Goal: Task Accomplishment & Management: Complete application form

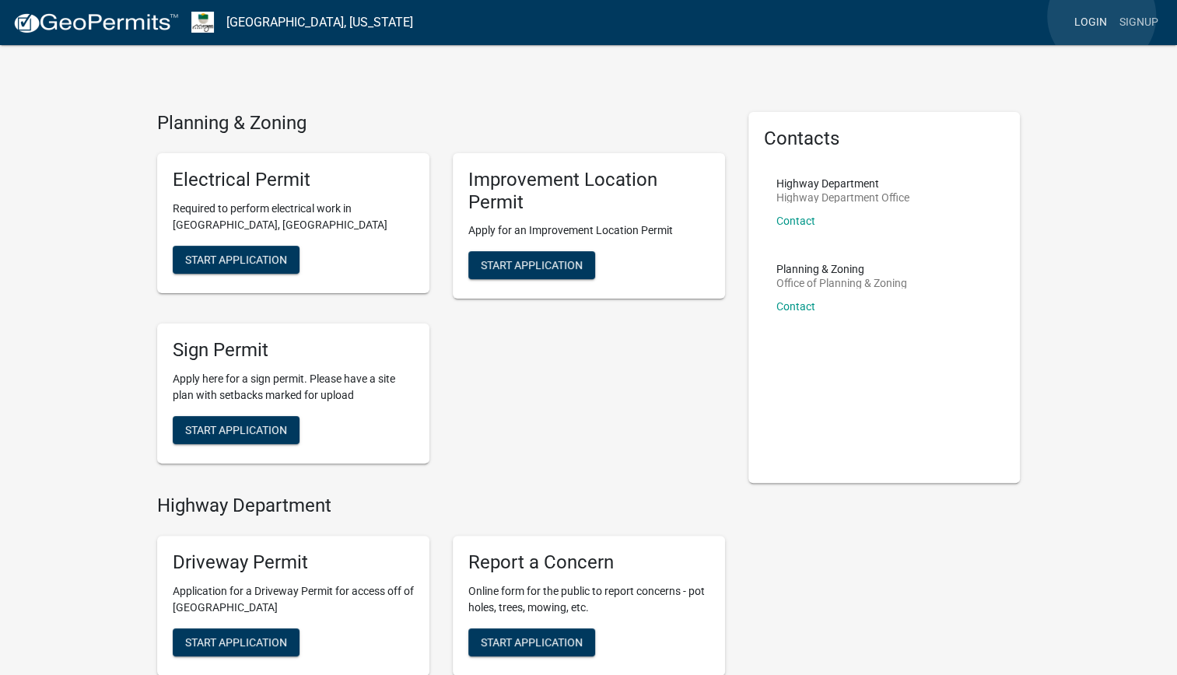
click at [1102, 16] on link "Login" at bounding box center [1090, 23] width 45 height 30
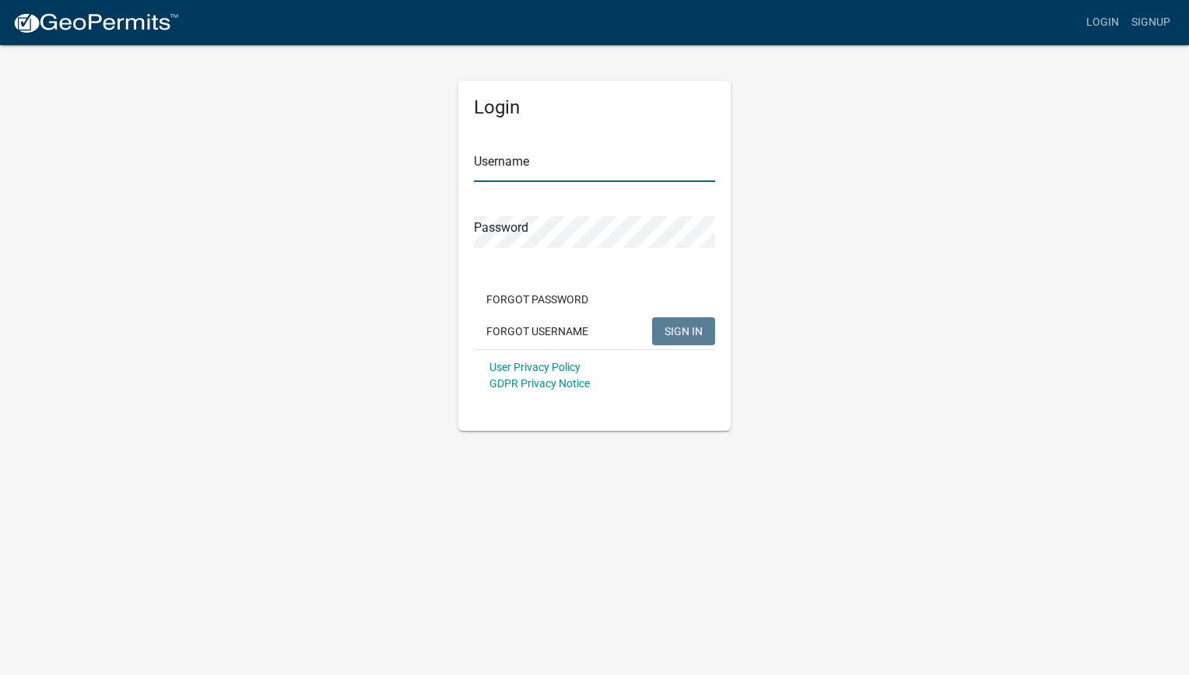
type input "Kylescott7"
click at [663, 337] on button "SIGN IN" at bounding box center [683, 331] width 63 height 28
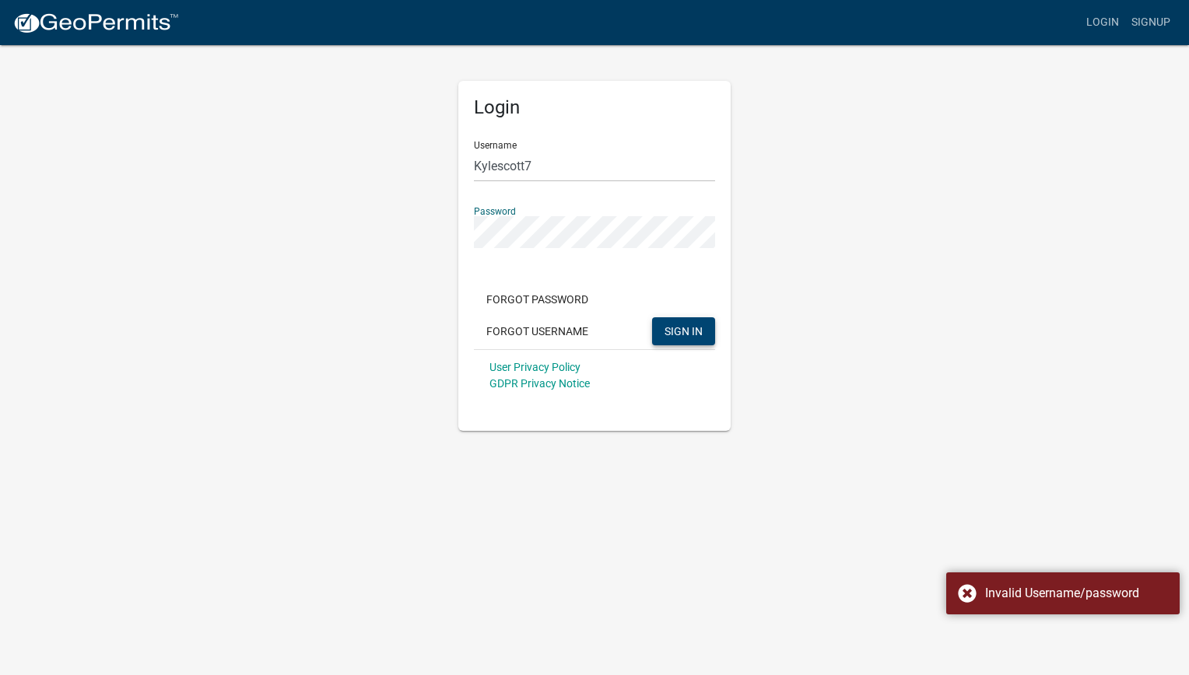
click at [663, 321] on button "SIGN IN" at bounding box center [683, 331] width 63 height 28
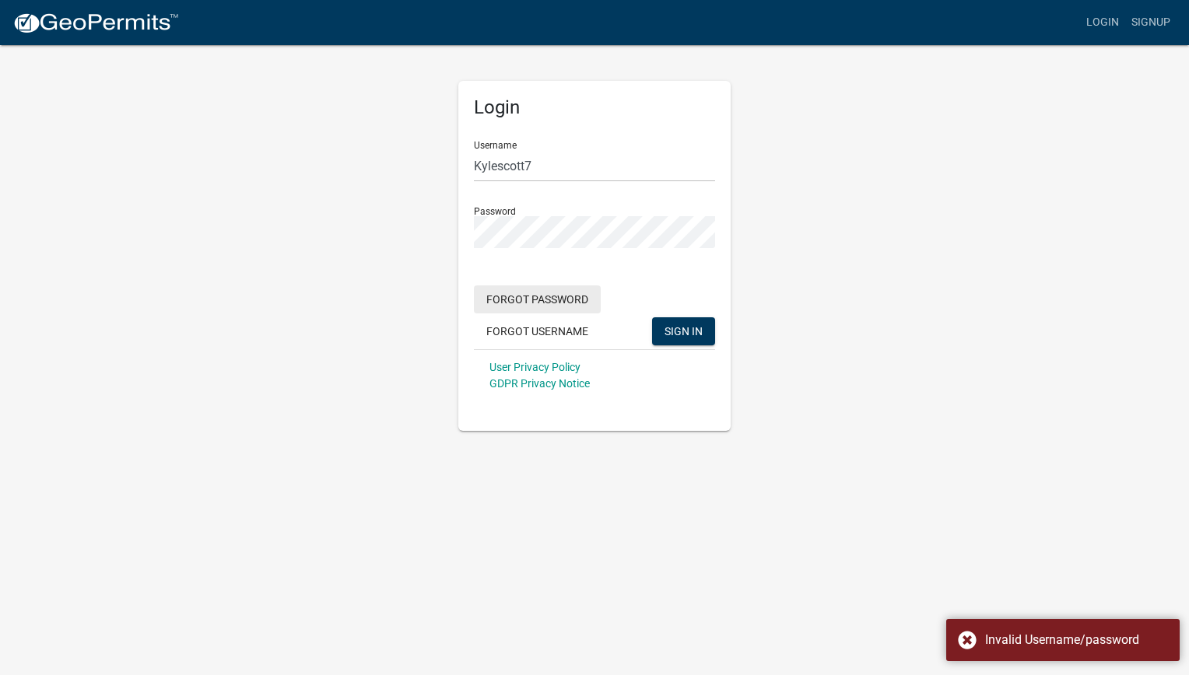
click at [551, 302] on button "Forgot Password" at bounding box center [537, 300] width 127 height 28
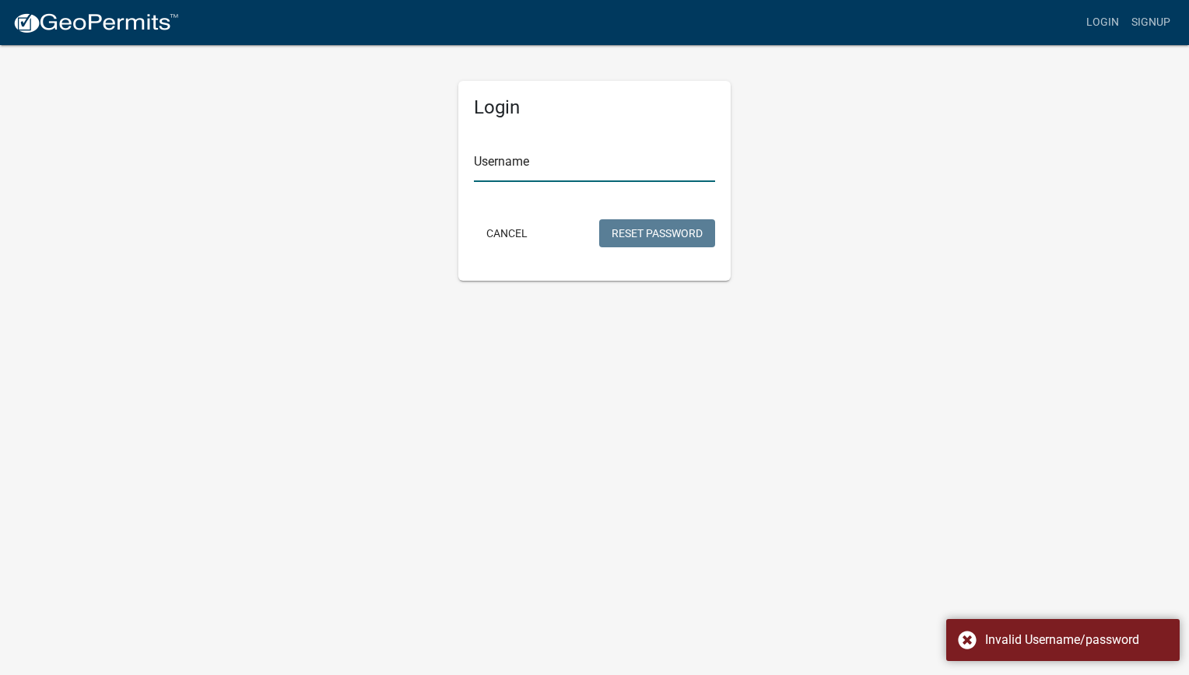
click at [566, 165] on input "Username" at bounding box center [594, 166] width 241 height 32
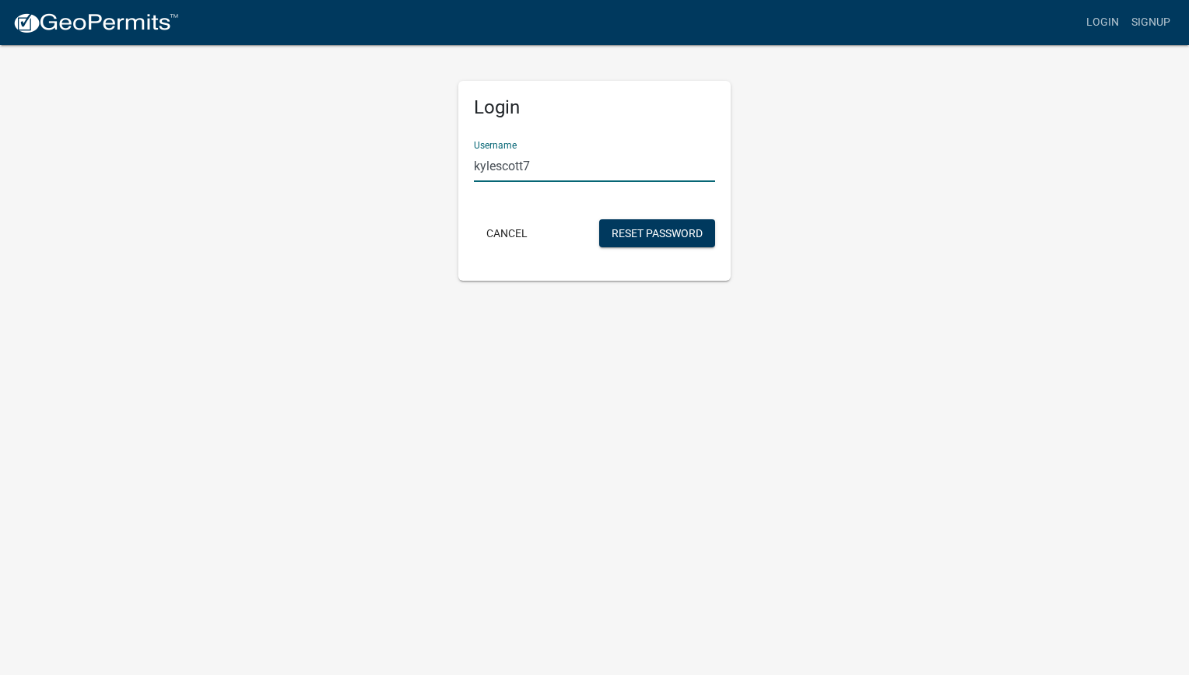
type input "kylescott7"
click at [599, 219] on button "Reset Password" at bounding box center [657, 233] width 116 height 28
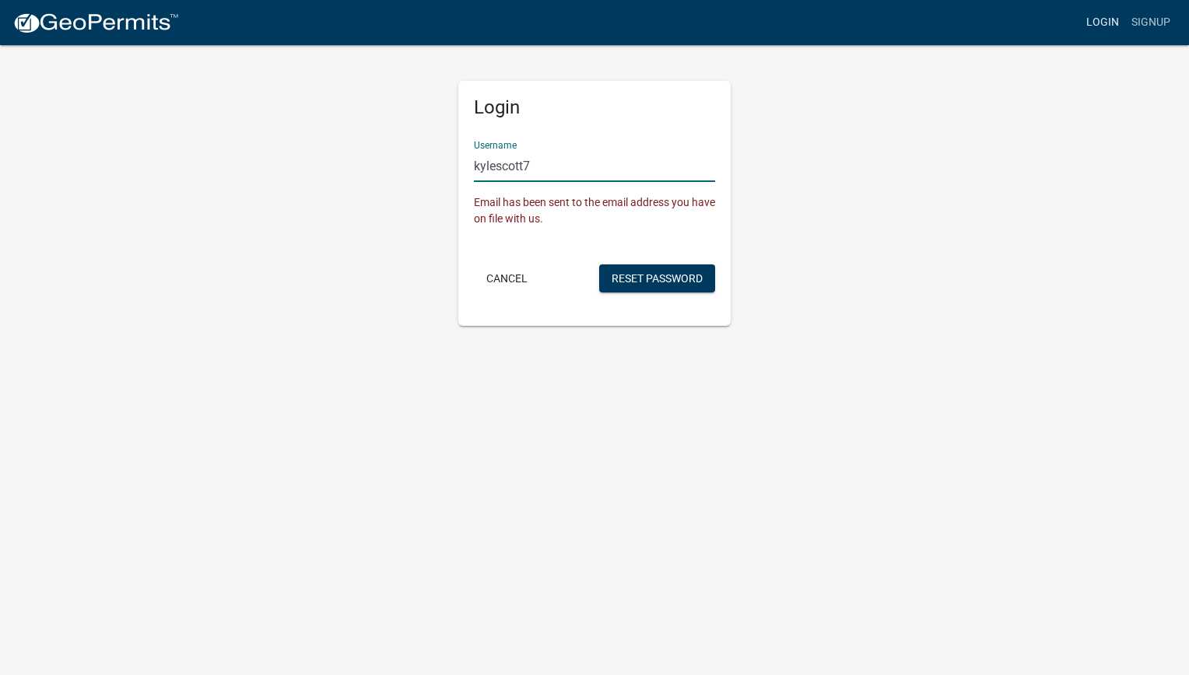
click at [1109, 16] on link "Login" at bounding box center [1102, 23] width 45 height 30
click at [1110, 19] on link "Login" at bounding box center [1102, 23] width 45 height 30
click at [1110, 23] on link "Login" at bounding box center [1102, 23] width 45 height 30
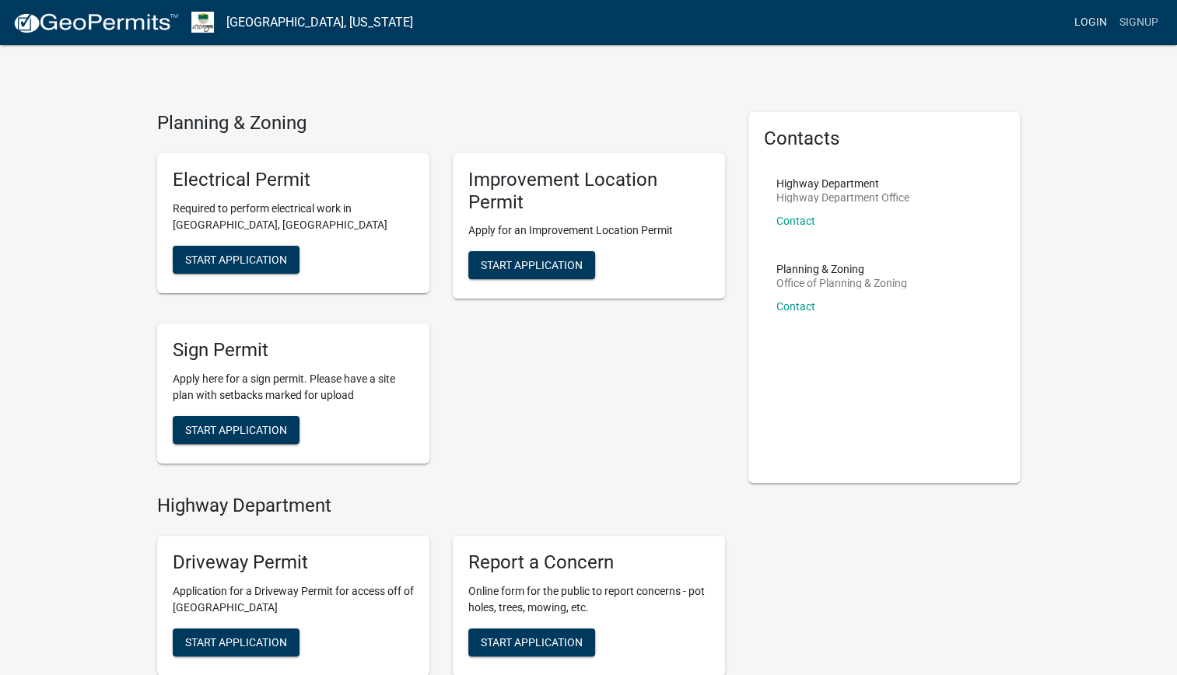
click at [1086, 22] on link "Login" at bounding box center [1090, 23] width 45 height 30
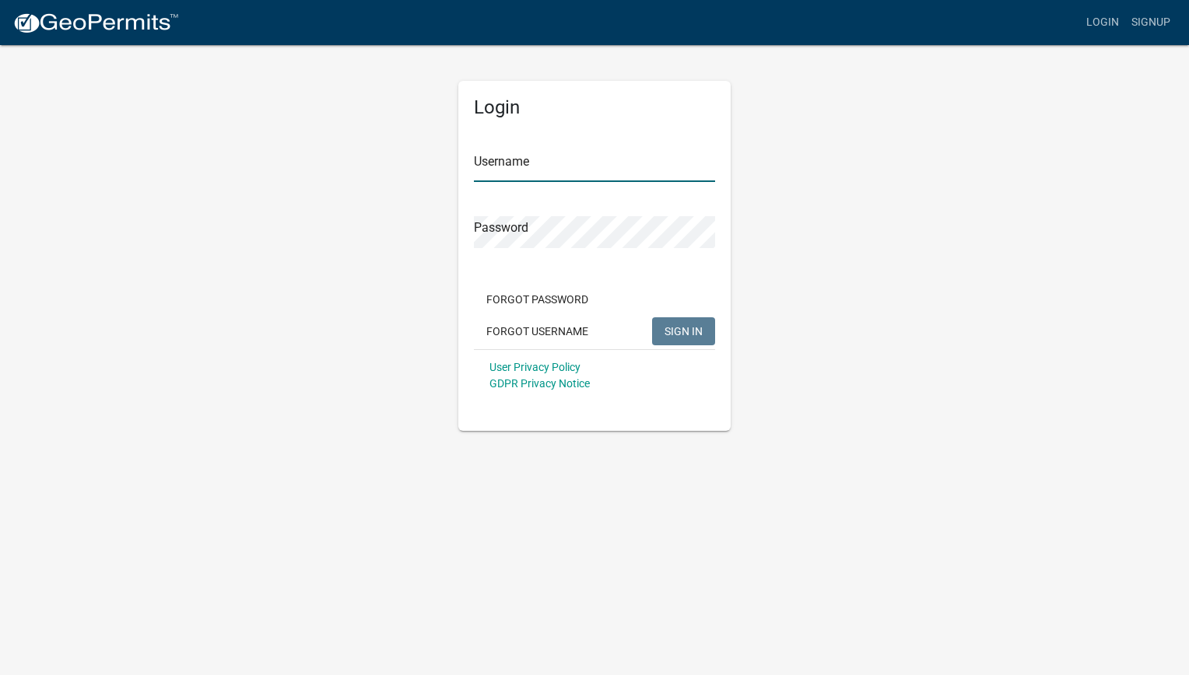
type input "Kylescott7"
click at [173, 243] on div "Login Username Kylescott7 Password Forgot Password Forgot Username SIGN IN User…" at bounding box center [594, 237] width 887 height 387
click at [652, 317] on button "SIGN IN" at bounding box center [683, 331] width 63 height 28
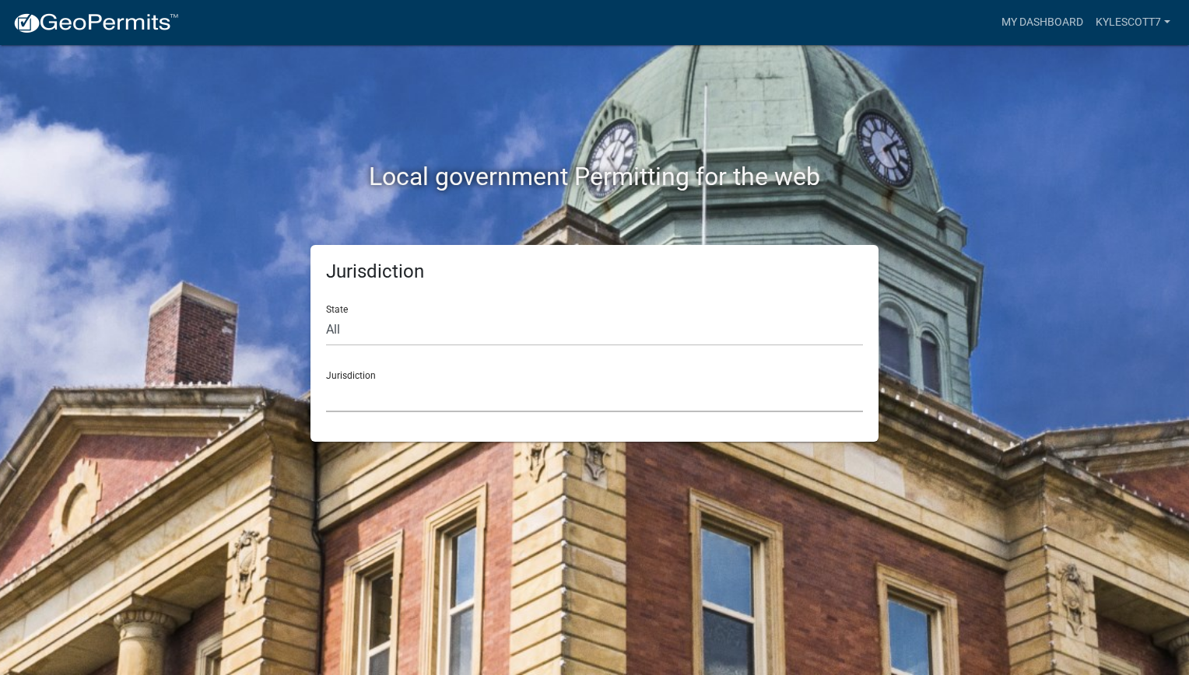
click at [397, 391] on select "[GEOGRAPHIC_DATA], [US_STATE] [GEOGRAPHIC_DATA], [US_STATE][PERSON_NAME][GEOGRA…" at bounding box center [594, 396] width 537 height 32
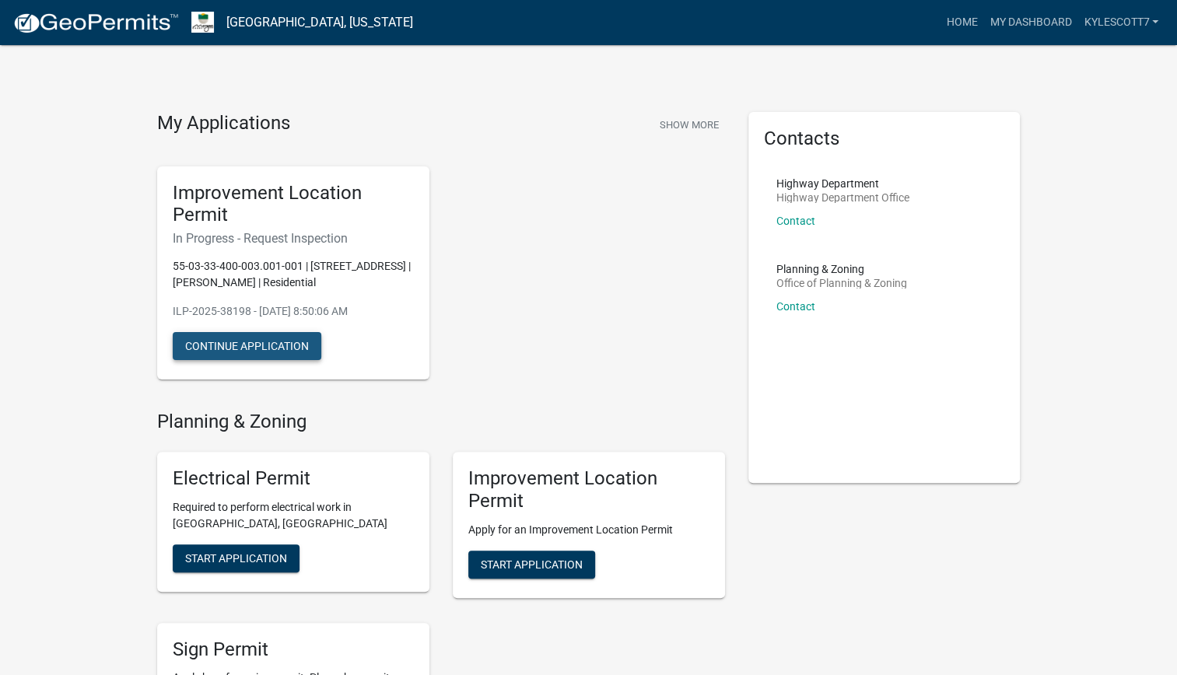
click at [210, 343] on button "Continue Application" at bounding box center [247, 346] width 149 height 28
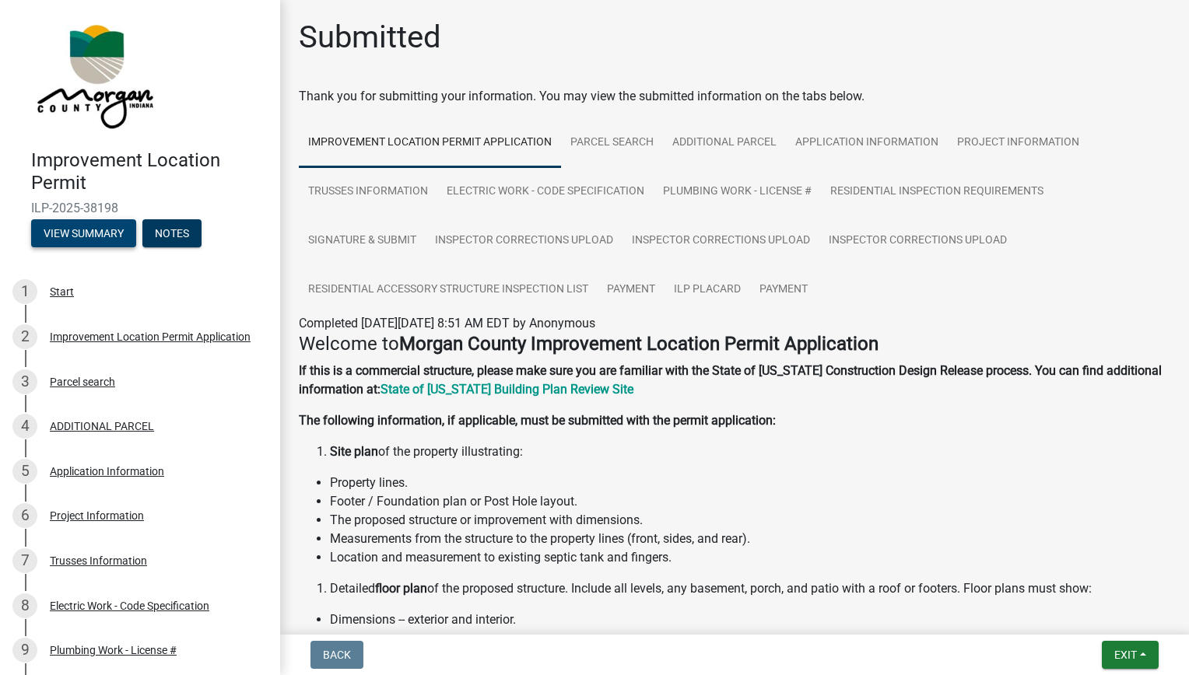
click at [107, 226] on button "View Summary" at bounding box center [83, 233] width 105 height 28
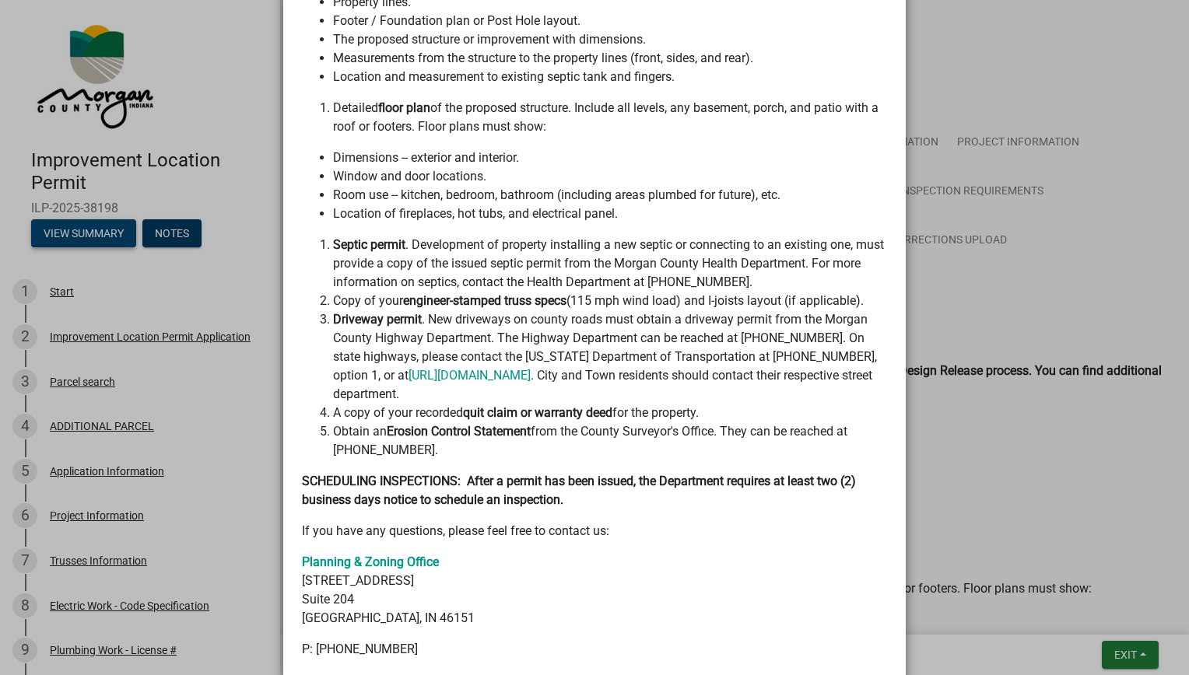
scroll to position [585, 0]
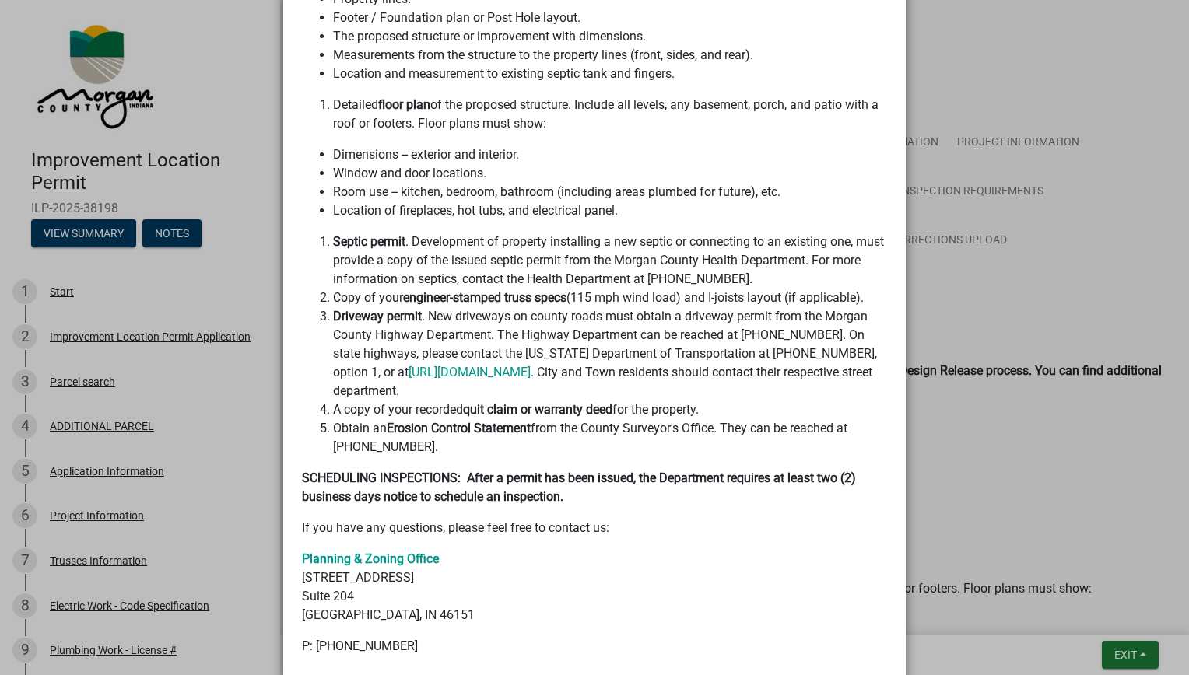
click at [1021, 251] on ngb-modal-window "Summary × Printer Friendly Improvement Location Permit Application Parcel searc…" at bounding box center [594, 337] width 1189 height 675
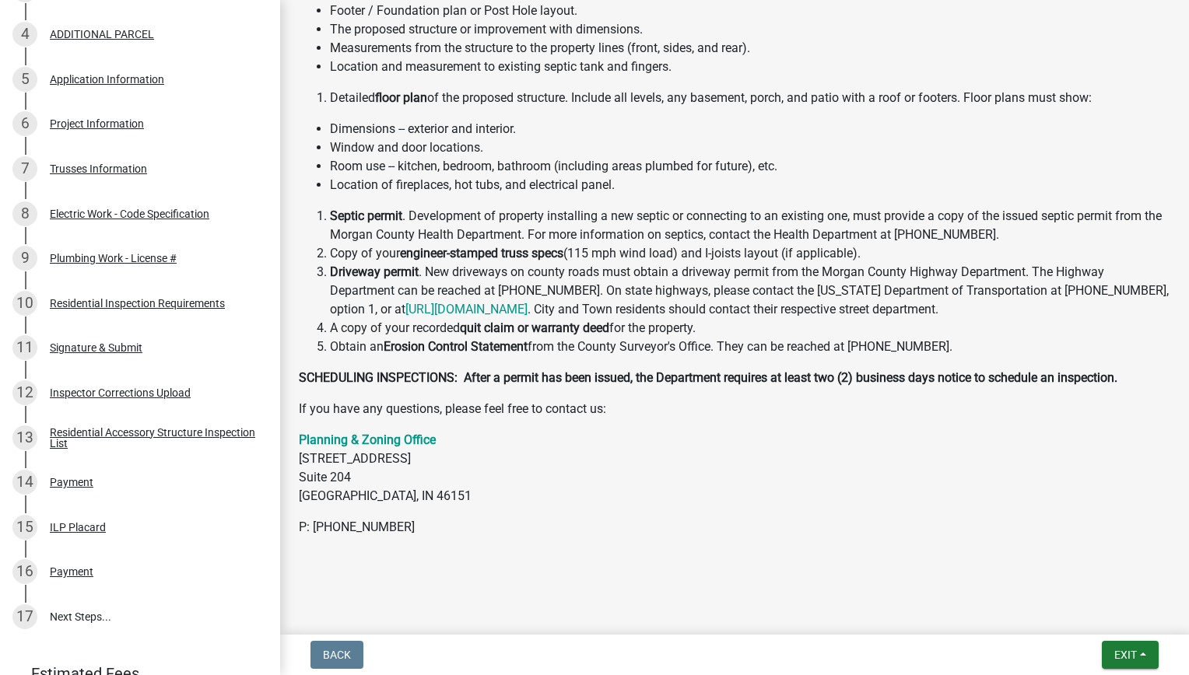
scroll to position [0, 0]
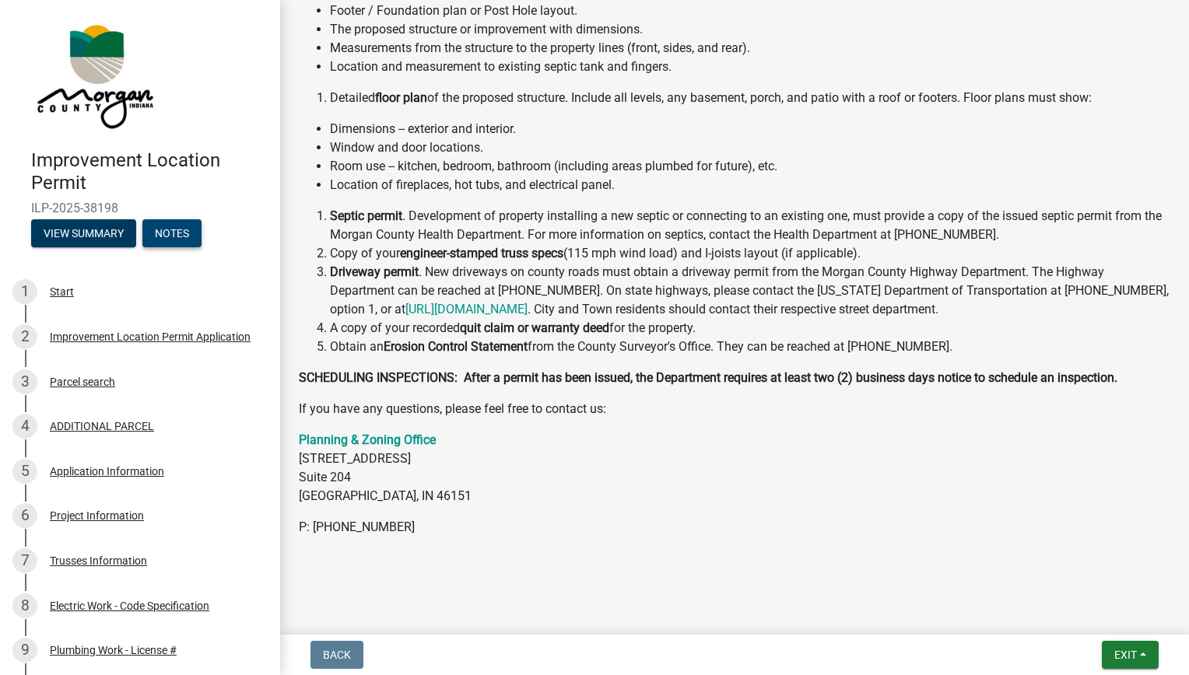
click at [179, 236] on button "Notes" at bounding box center [171, 233] width 59 height 28
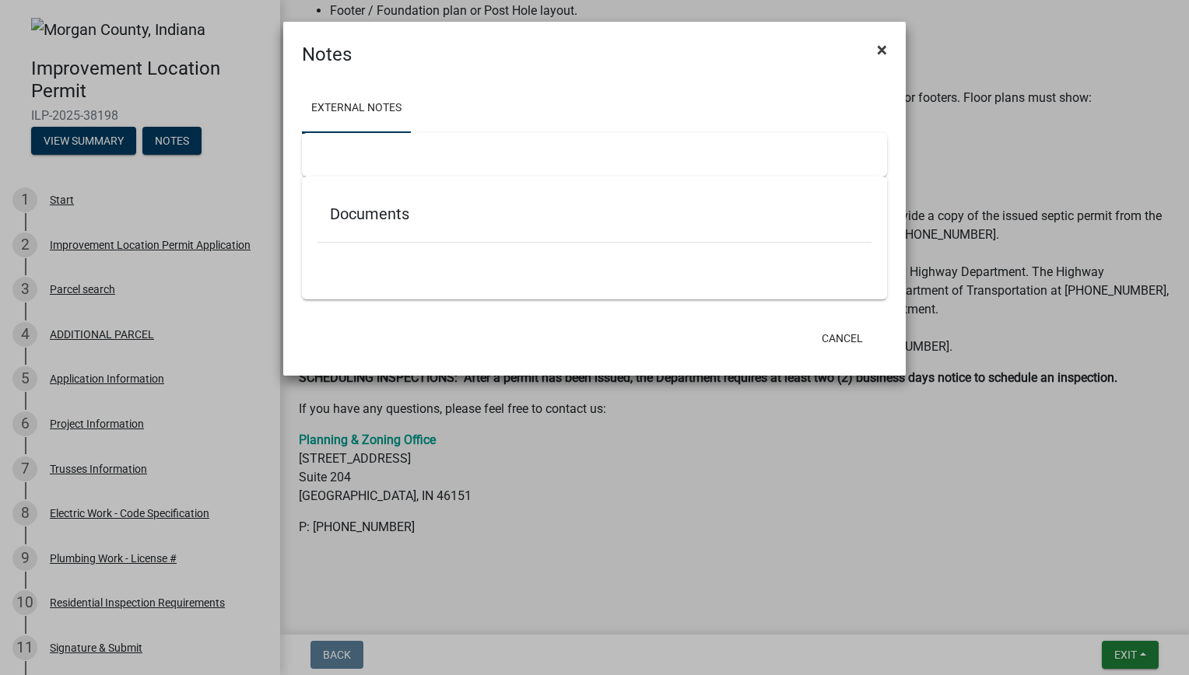
click at [876, 54] on button "×" at bounding box center [881, 50] width 35 height 44
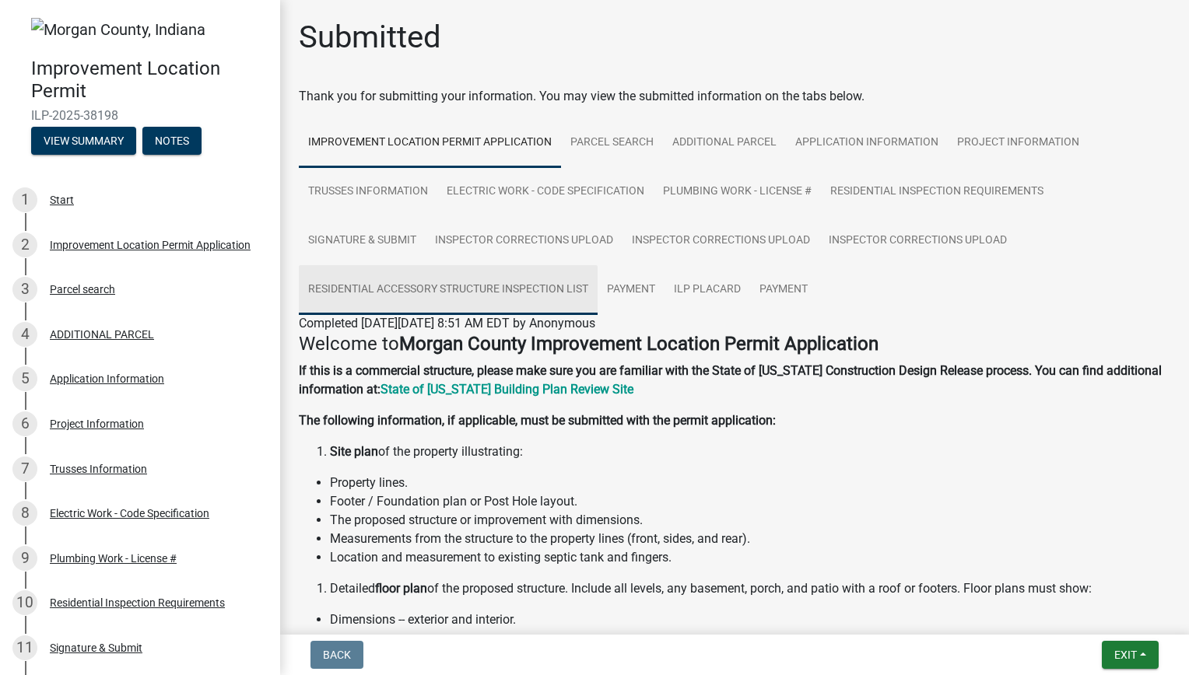
click at [549, 299] on link "Residential Accessory Structure Inspection List" at bounding box center [448, 290] width 299 height 50
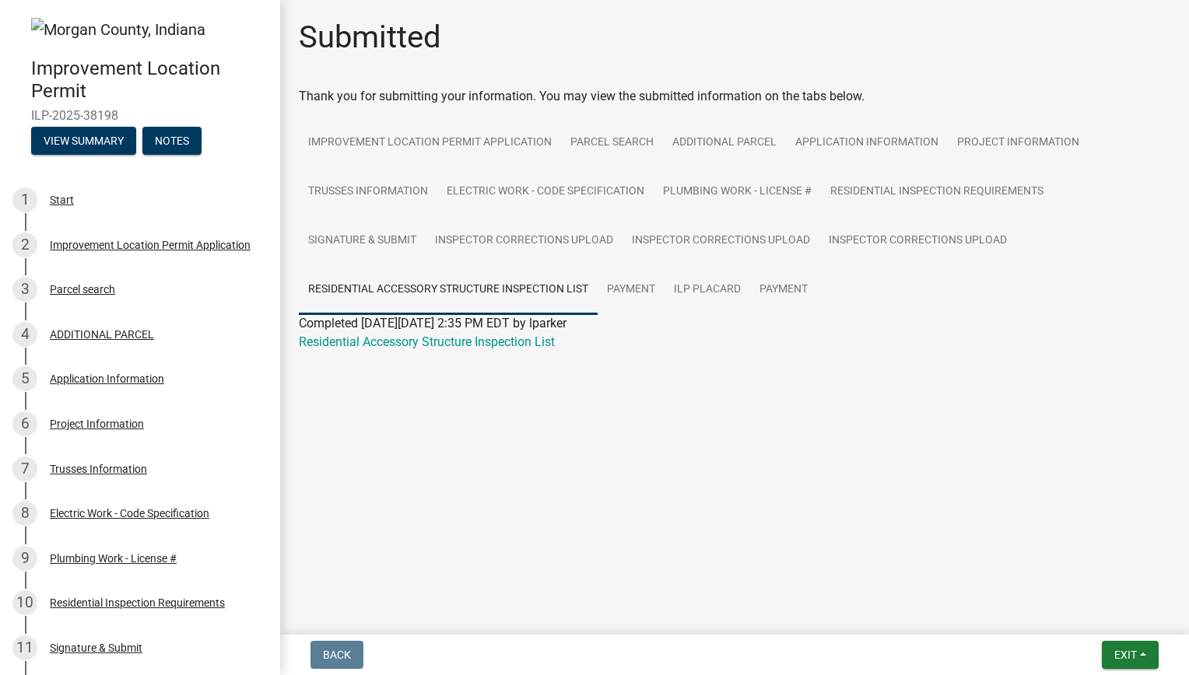
click at [445, 408] on main "Submitted Thank you for submitting your information. You may view the submitted…" at bounding box center [734, 314] width 909 height 629
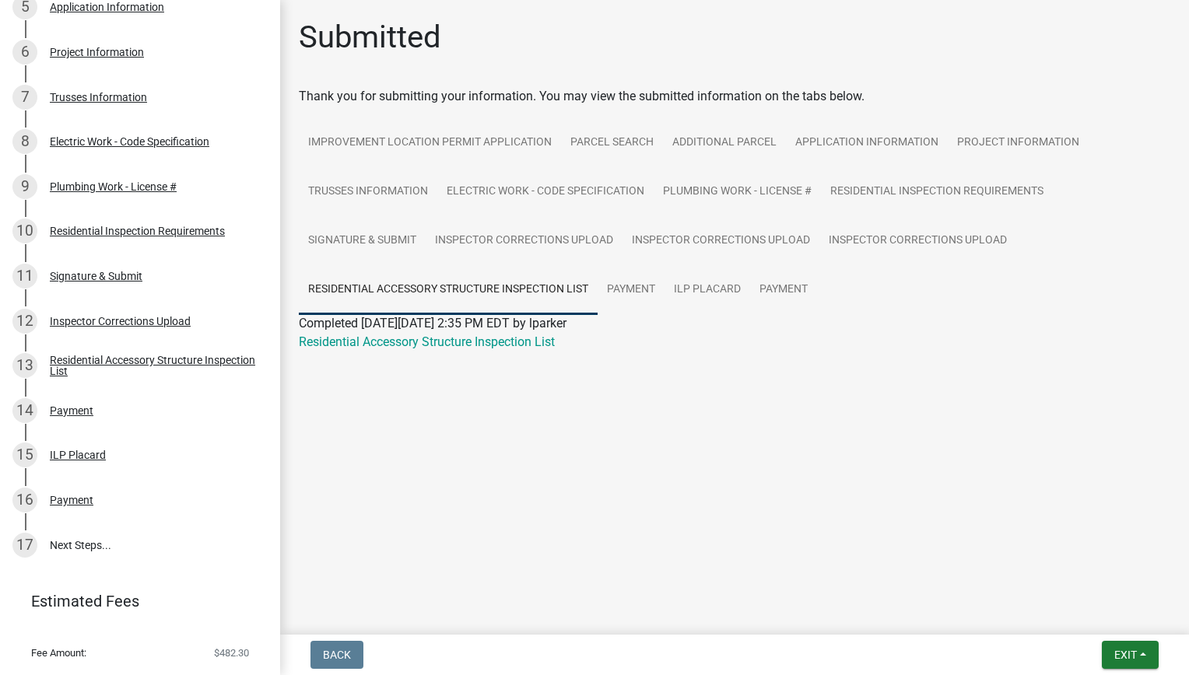
scroll to position [443, 0]
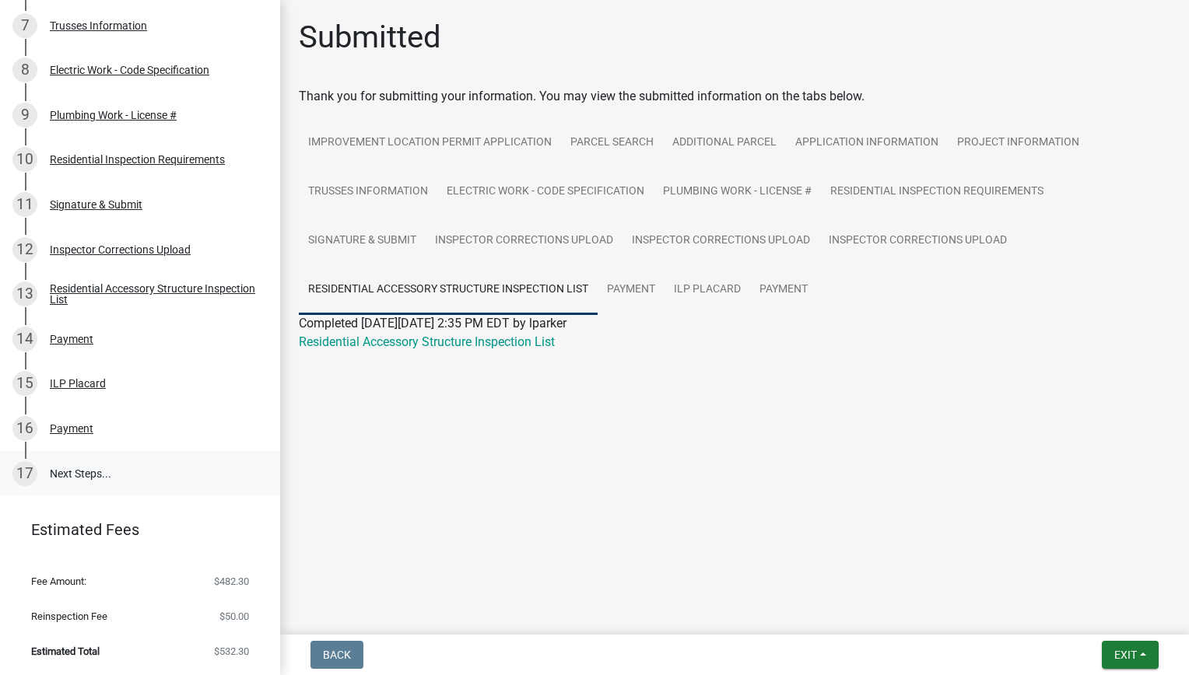
click at [109, 471] on link "17 Next Steps..." at bounding box center [140, 473] width 280 height 45
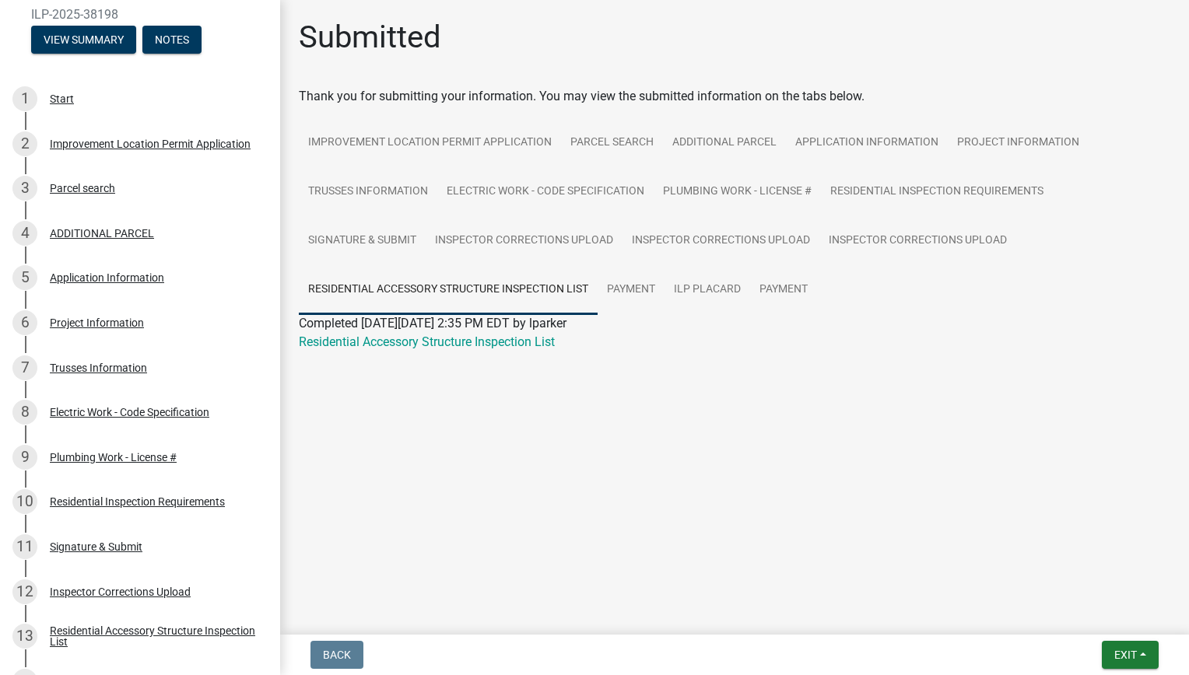
scroll to position [0, 0]
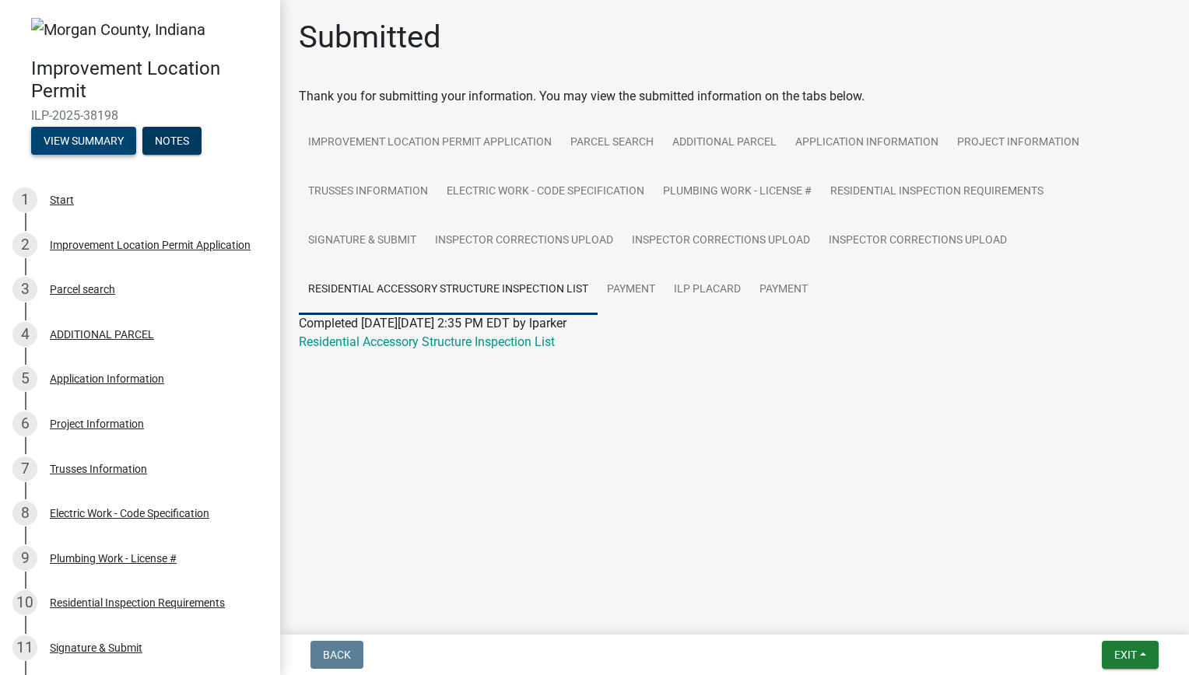
click at [101, 143] on button "View Summary" at bounding box center [83, 141] width 105 height 28
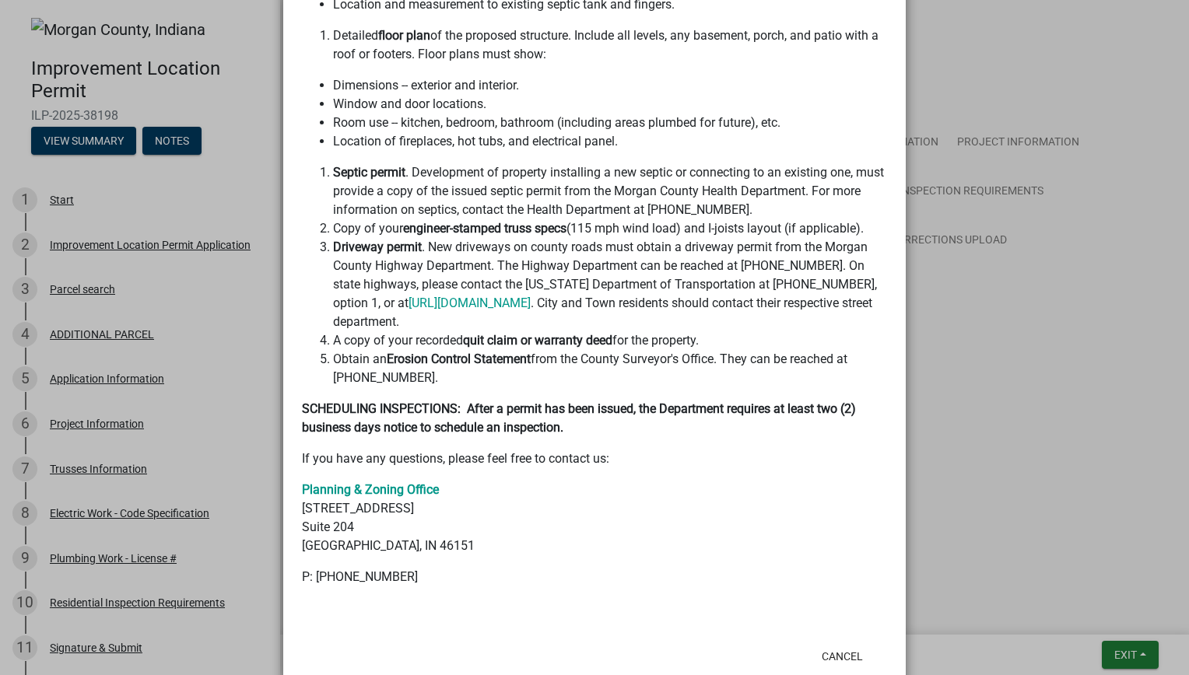
scroll to position [677, 0]
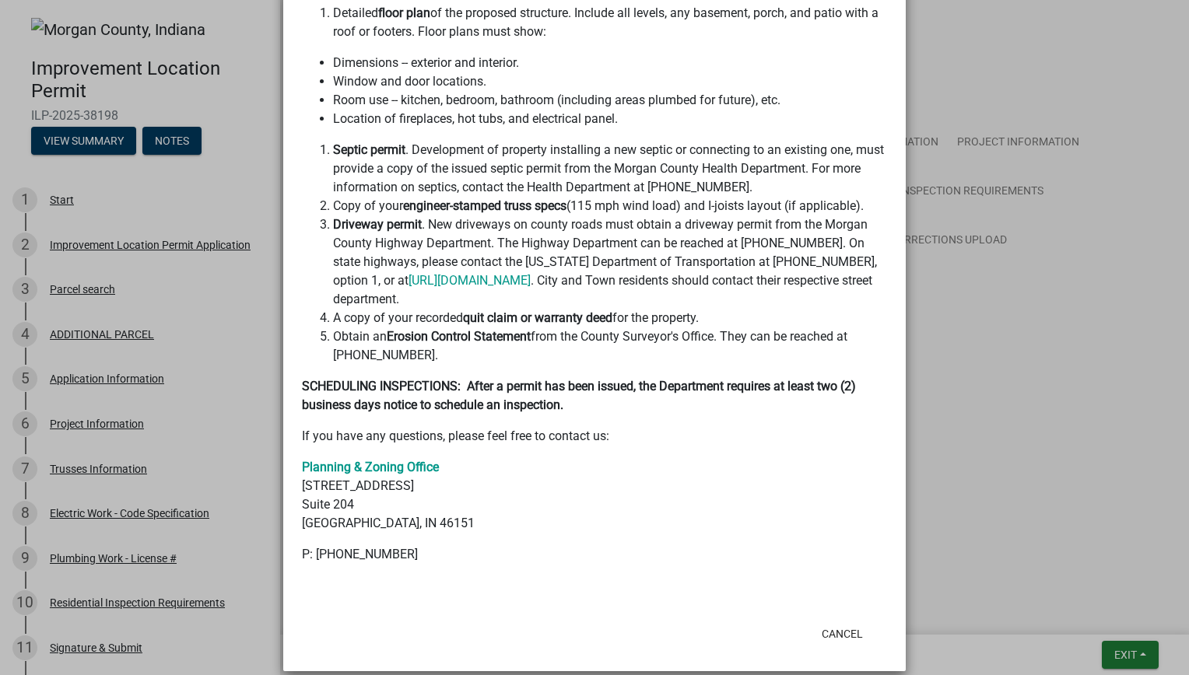
click at [935, 415] on ngb-modal-window "Summary × Printer Friendly Improvement Location Permit Application Parcel searc…" at bounding box center [594, 337] width 1189 height 675
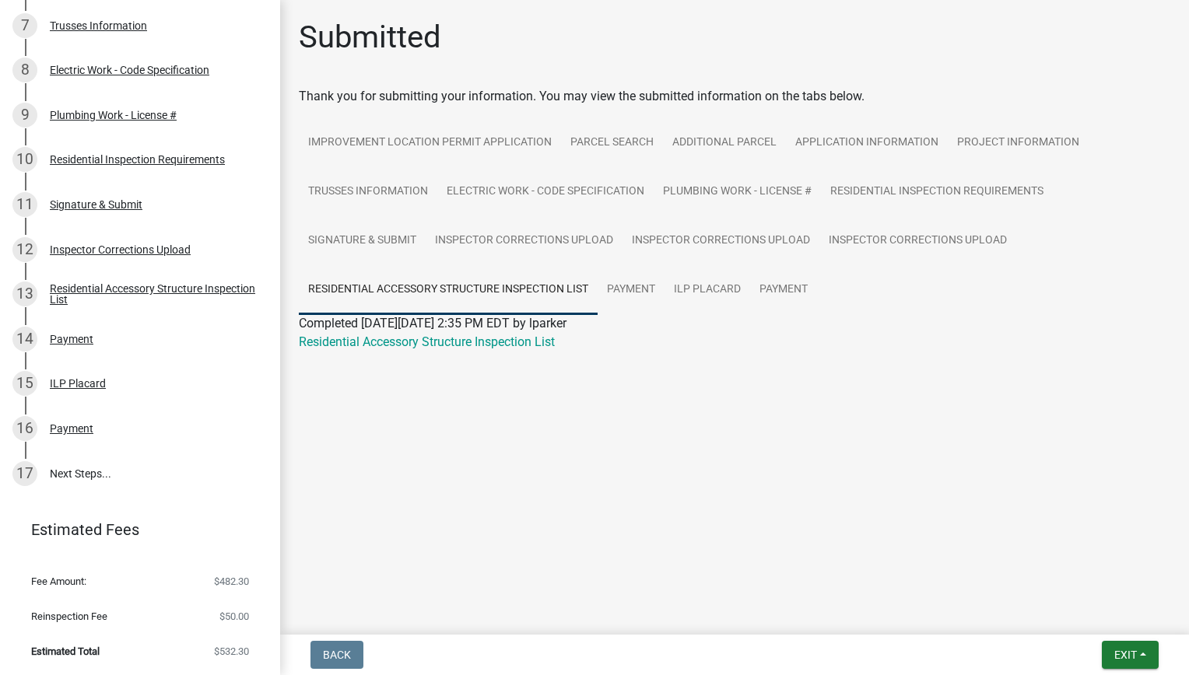
scroll to position [0, 0]
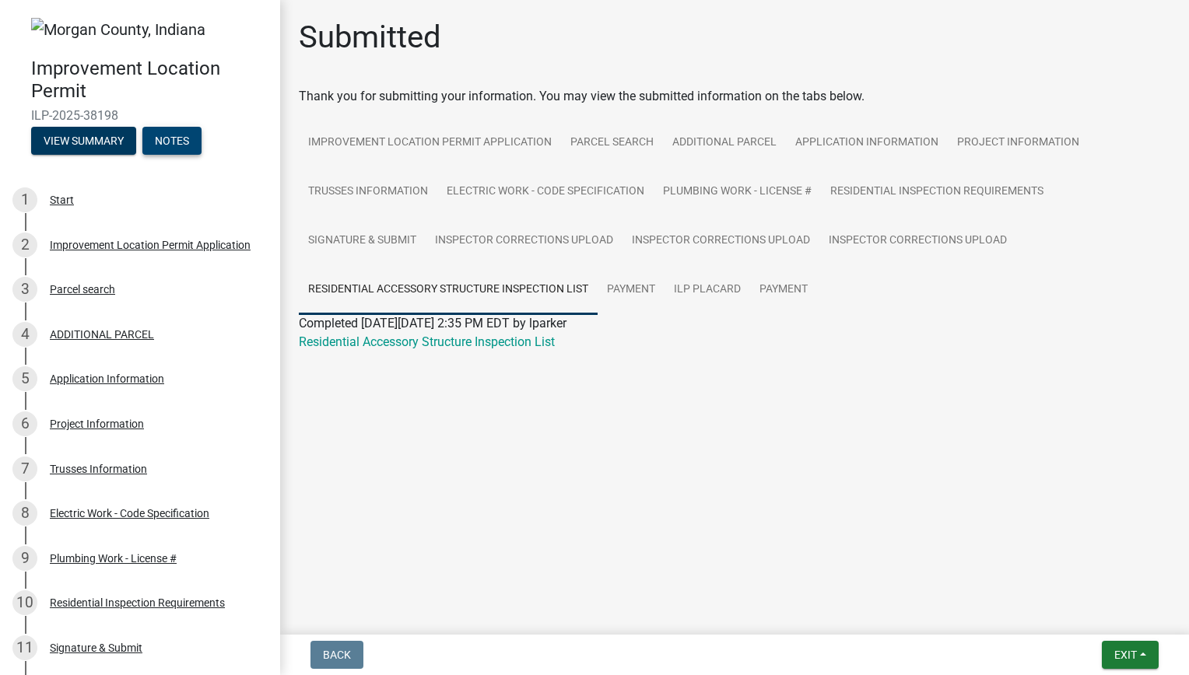
click at [166, 147] on button "Notes" at bounding box center [171, 141] width 59 height 28
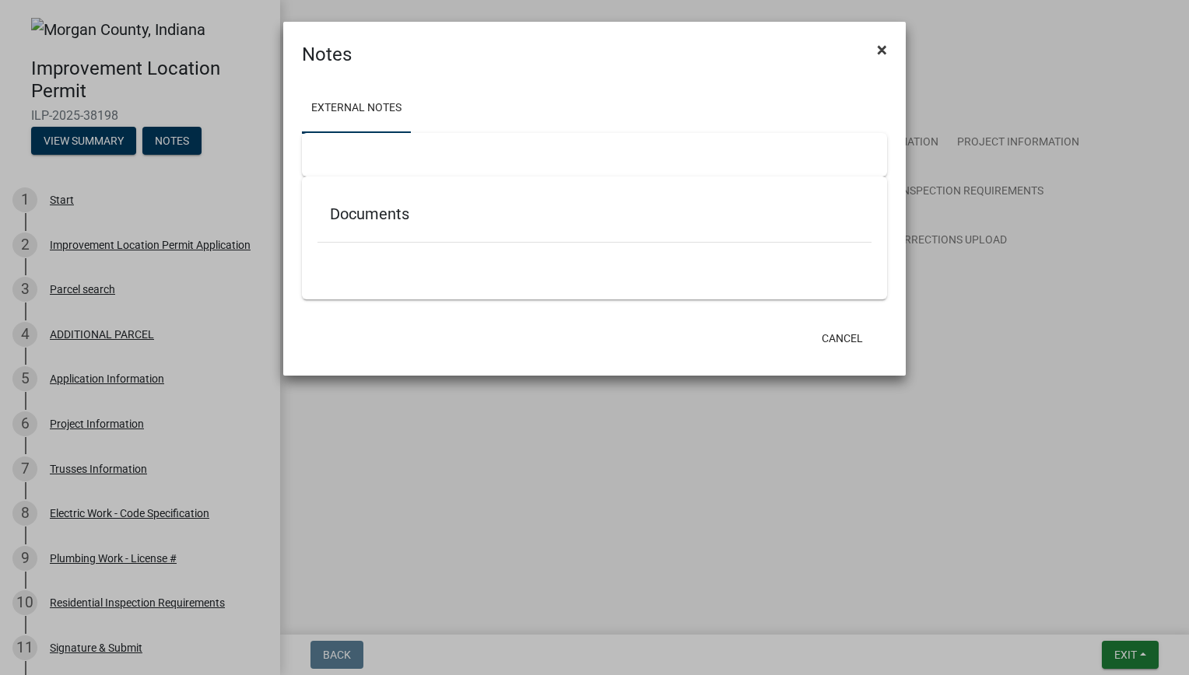
click at [874, 62] on button "×" at bounding box center [881, 50] width 35 height 44
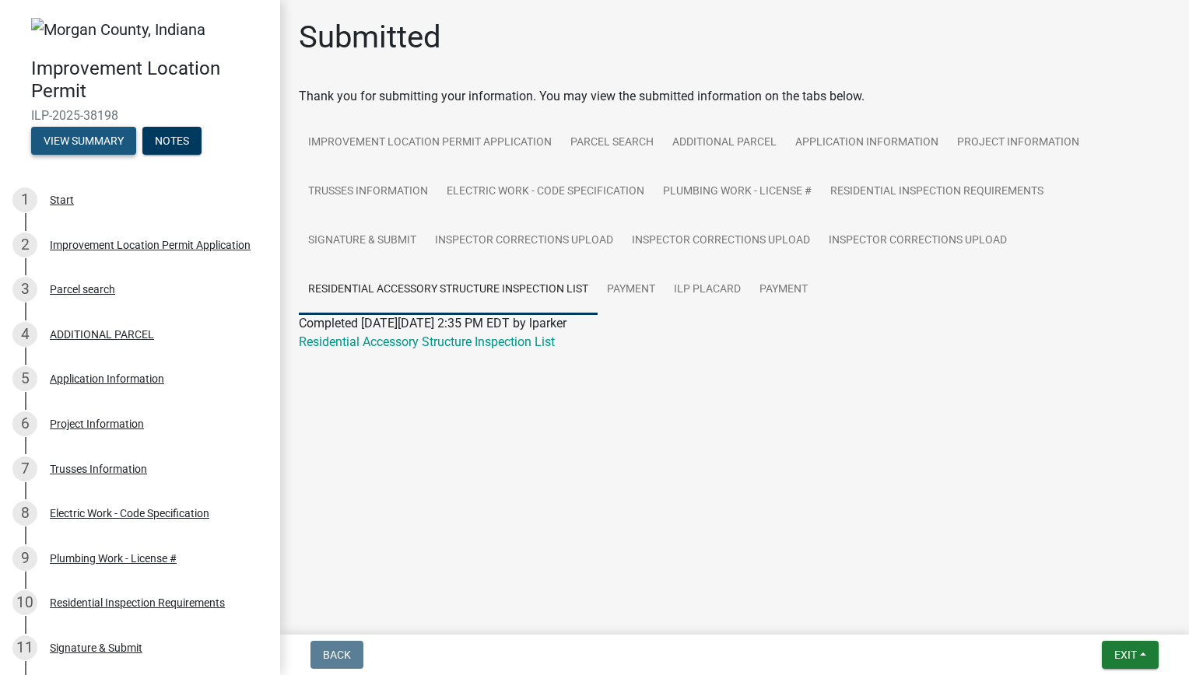
click at [109, 146] on button "View Summary" at bounding box center [83, 141] width 105 height 28
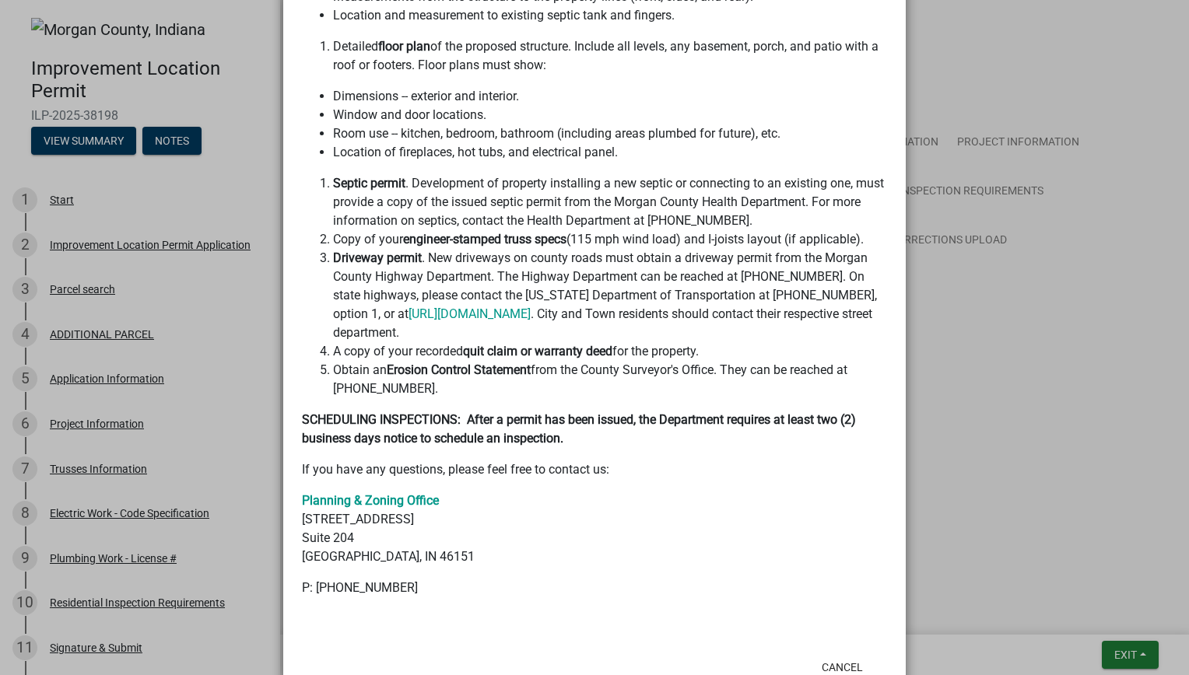
scroll to position [677, 0]
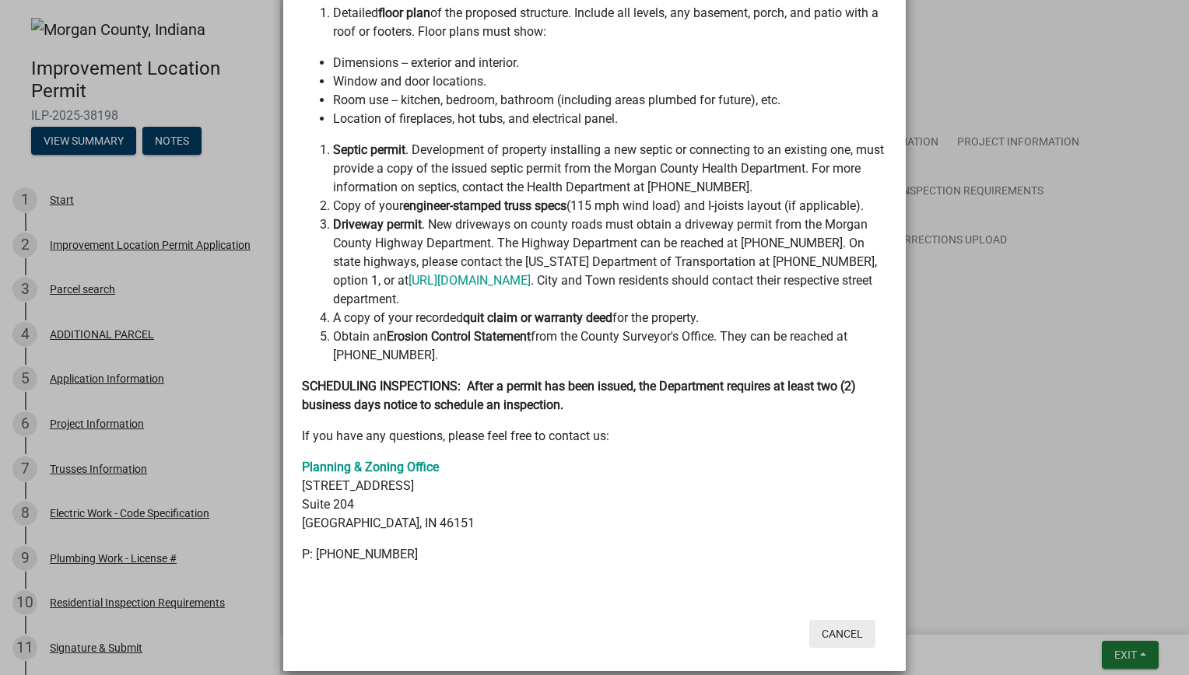
click at [839, 623] on button "Cancel" at bounding box center [842, 634] width 66 height 28
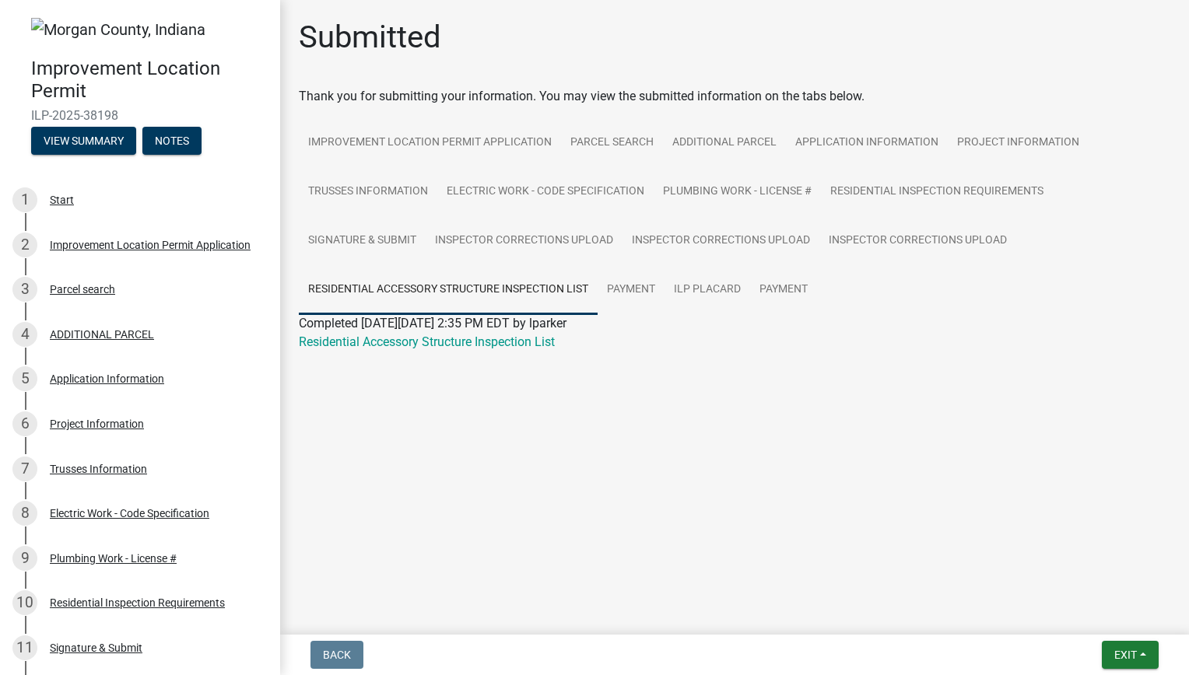
click at [43, 24] on img at bounding box center [118, 29] width 174 height 23
click at [81, 22] on img at bounding box center [118, 29] width 174 height 23
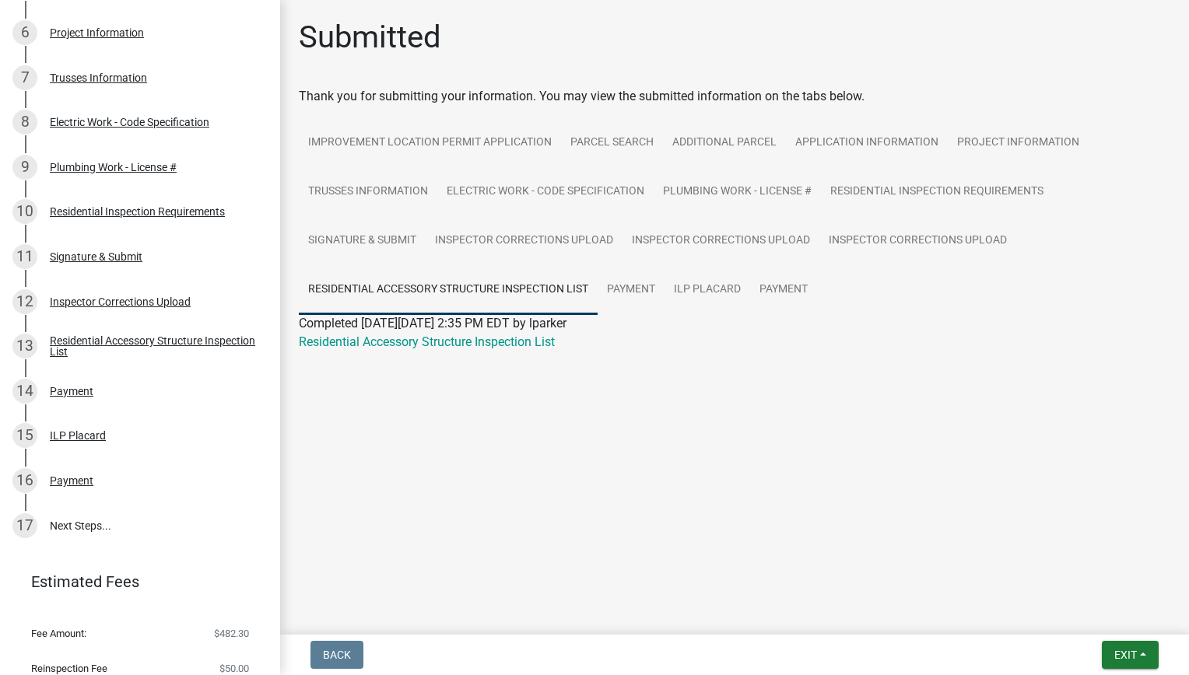
scroll to position [443, 0]
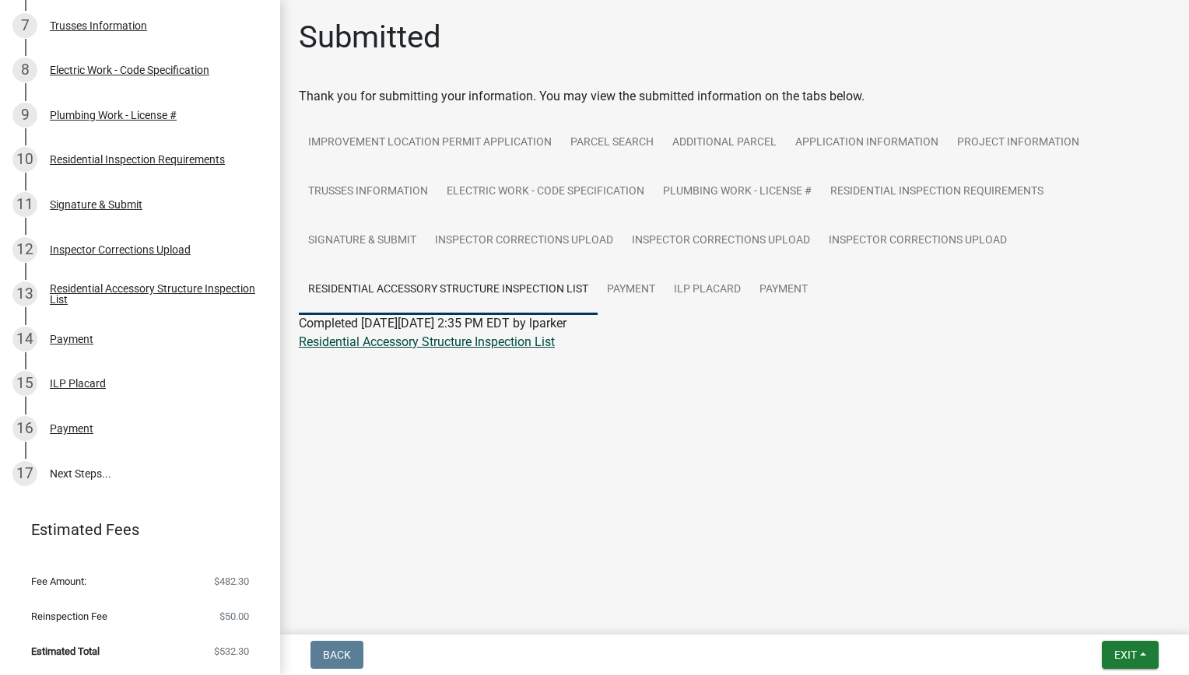
click at [482, 338] on link "Residential Accessory Structure Inspection List" at bounding box center [427, 342] width 256 height 15
click at [694, 239] on link "Inspector Corrections Upload" at bounding box center [720, 241] width 197 height 50
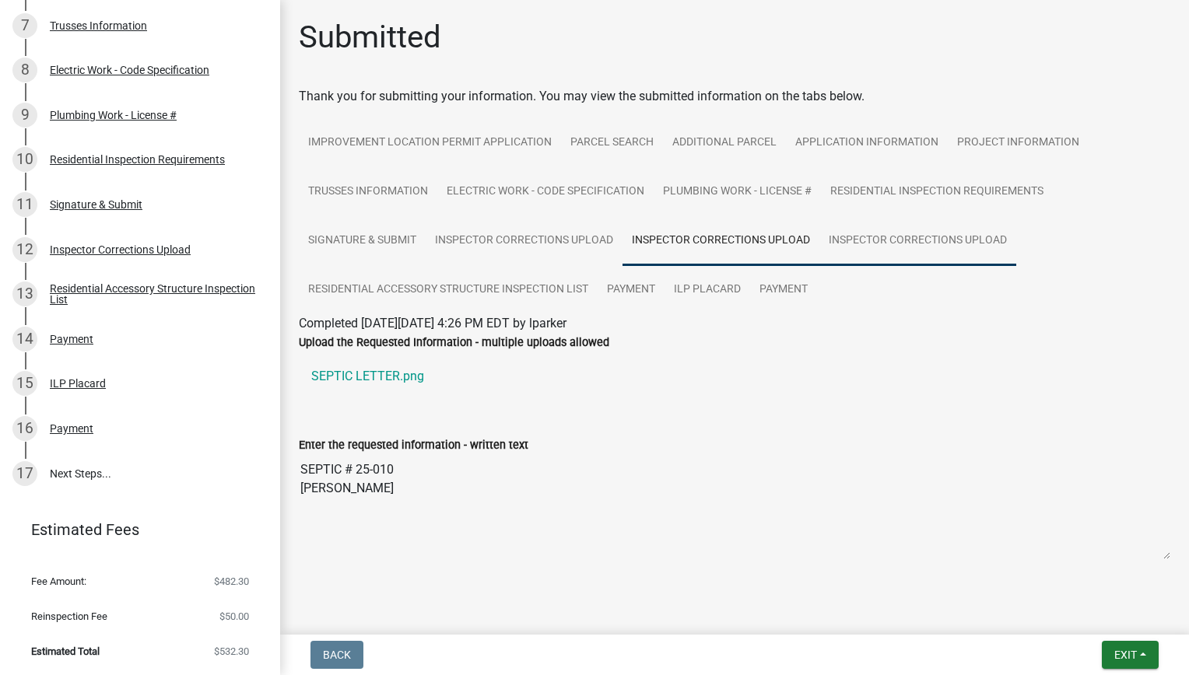
click at [924, 225] on link "Inspector Corrections Upload" at bounding box center [917, 241] width 197 height 50
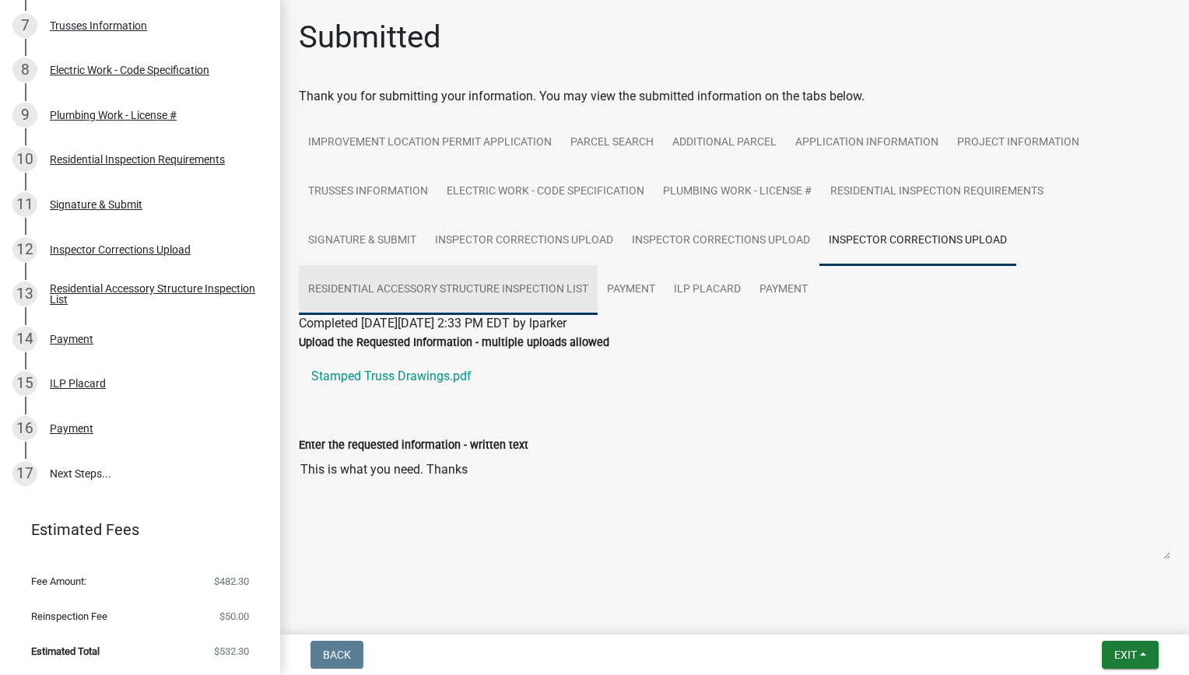
click at [448, 286] on link "Residential Accessory Structure Inspection List" at bounding box center [448, 290] width 299 height 50
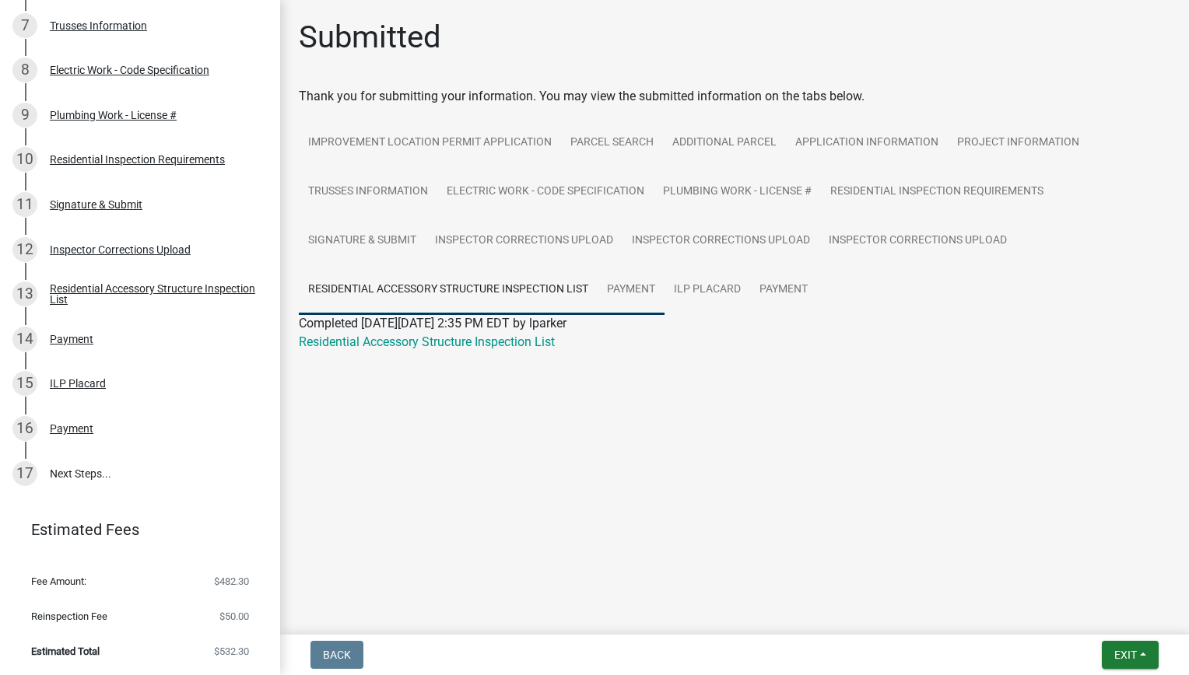
click at [601, 280] on link "Payment" at bounding box center [630, 290] width 67 height 50
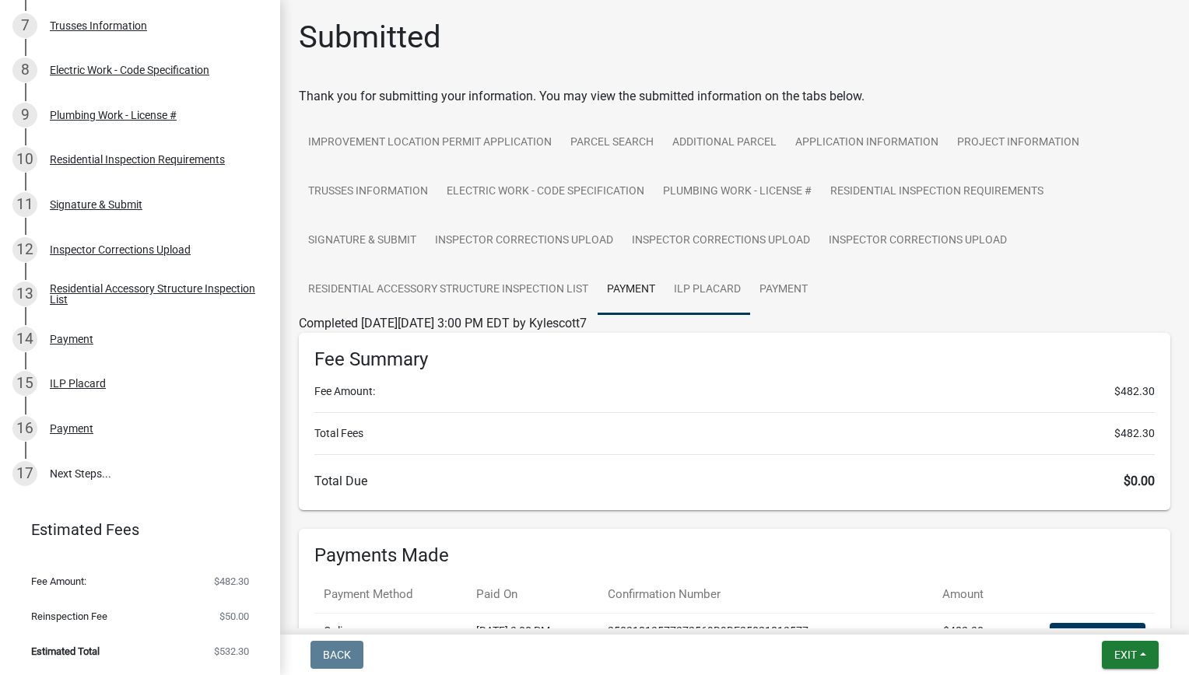
click at [713, 285] on link "ILP Placard" at bounding box center [707, 290] width 86 height 50
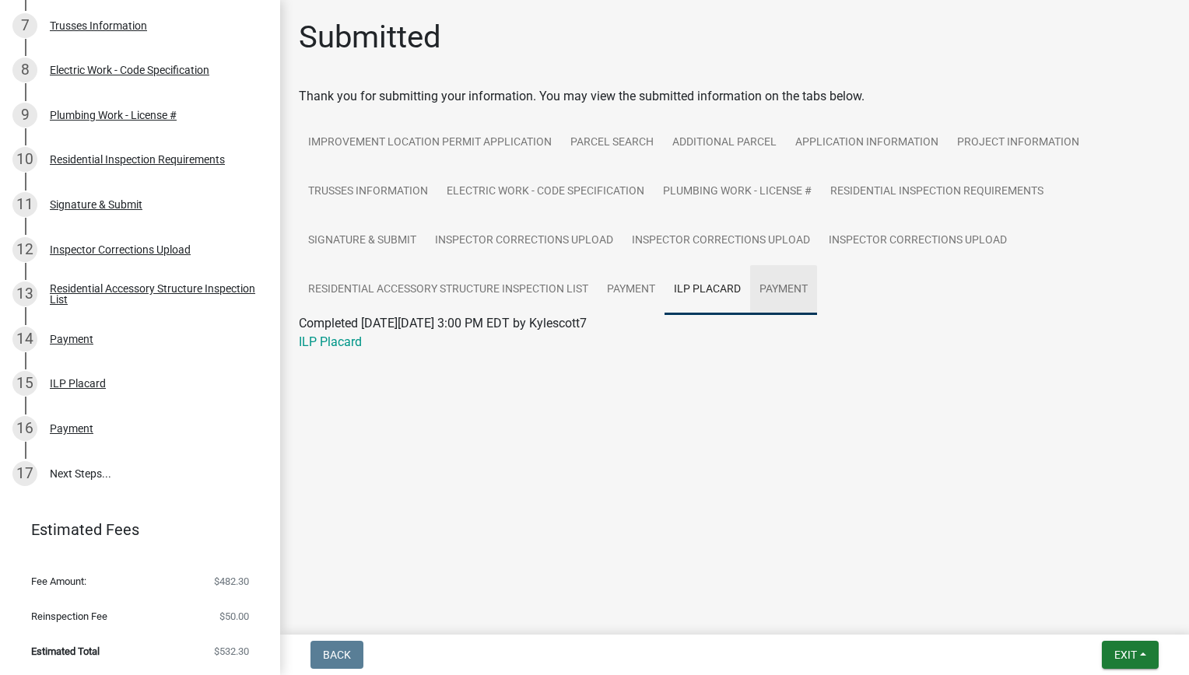
click at [762, 286] on link "Payment" at bounding box center [783, 290] width 67 height 50
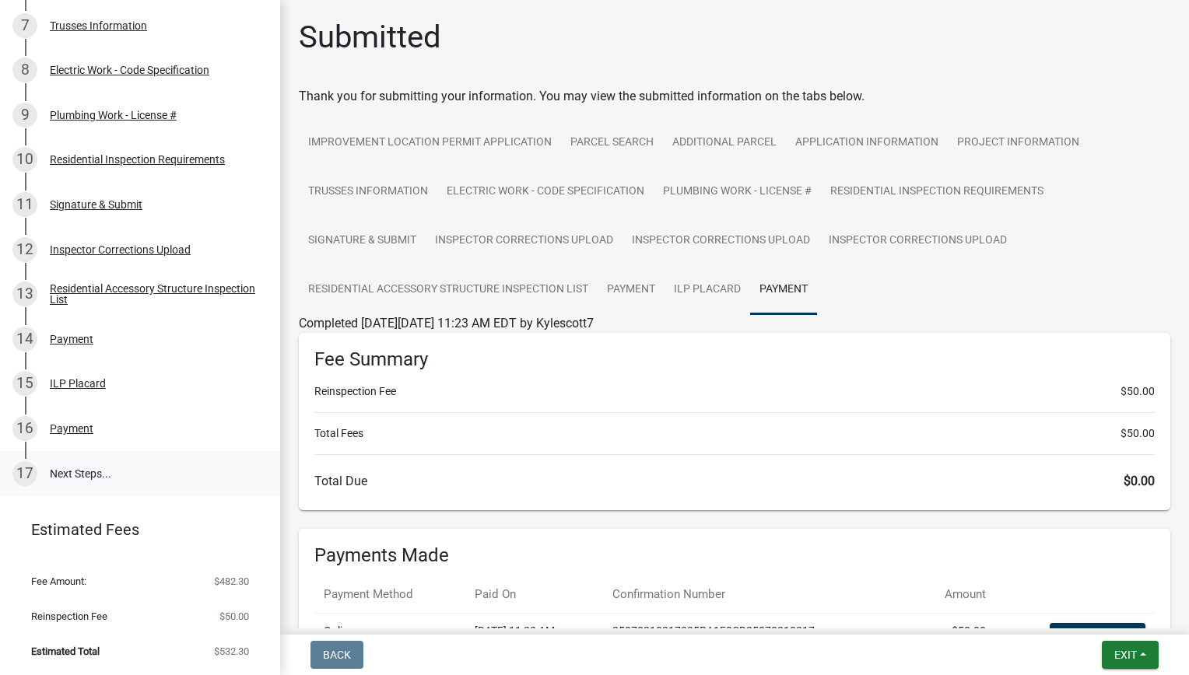
click at [93, 493] on link "17 Next Steps..." at bounding box center [140, 473] width 280 height 45
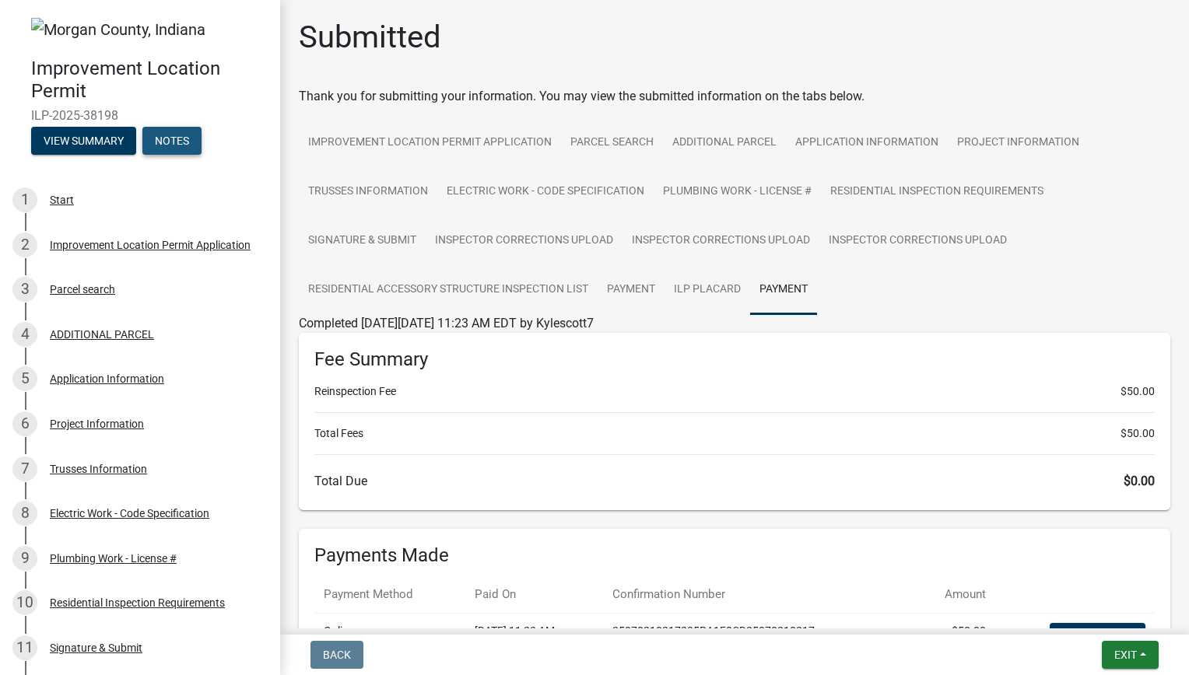
click at [175, 135] on button "Notes" at bounding box center [171, 141] width 59 height 28
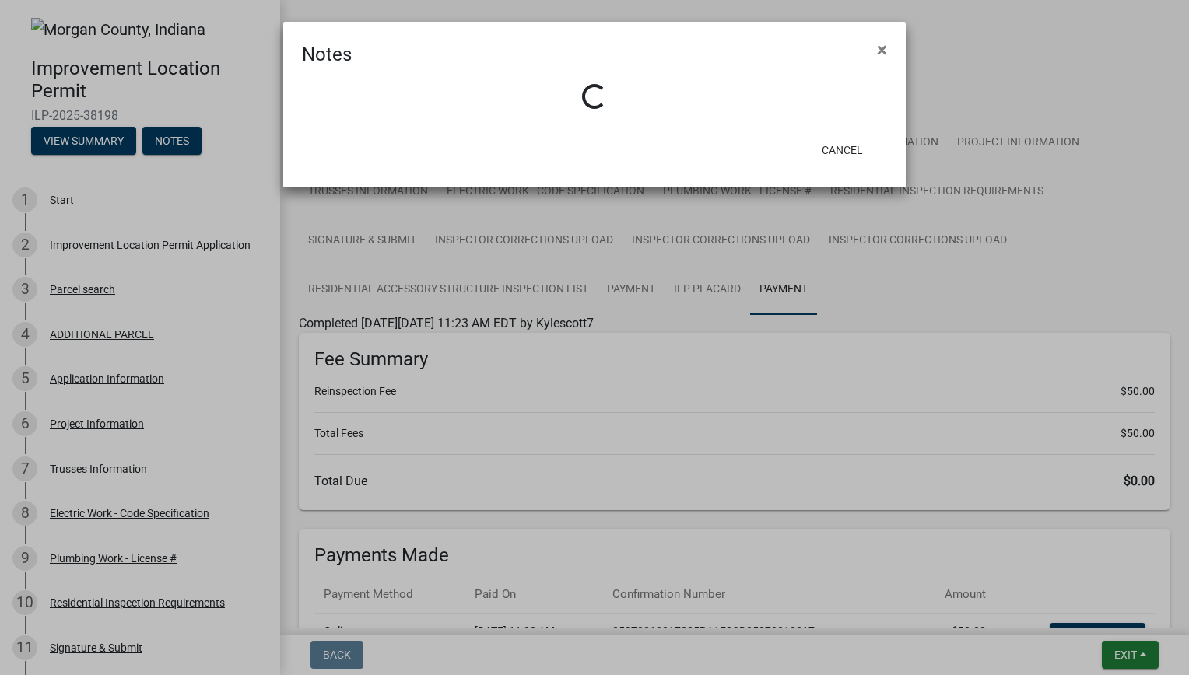
click at [428, 51] on div "Notes ×" at bounding box center [594, 45] width 622 height 47
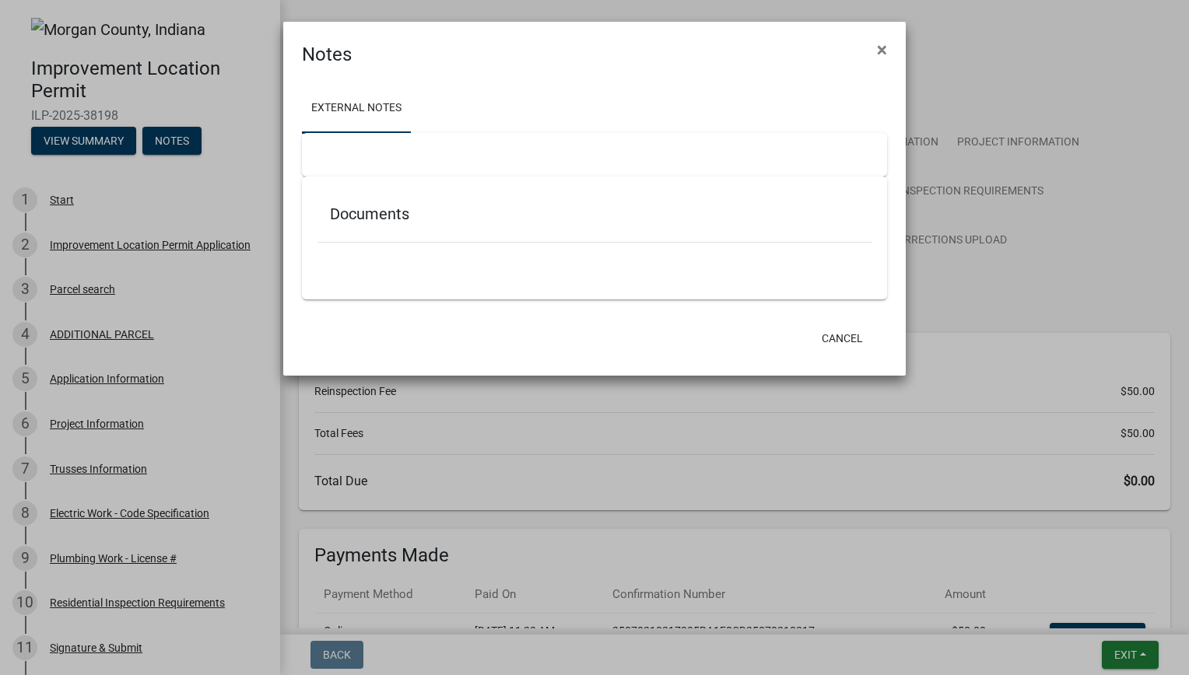
click at [352, 211] on h5 "Documents" at bounding box center [594, 214] width 529 height 19
click at [874, 54] on button "×" at bounding box center [881, 50] width 35 height 44
